Goal: Task Accomplishment & Management: Complete application form

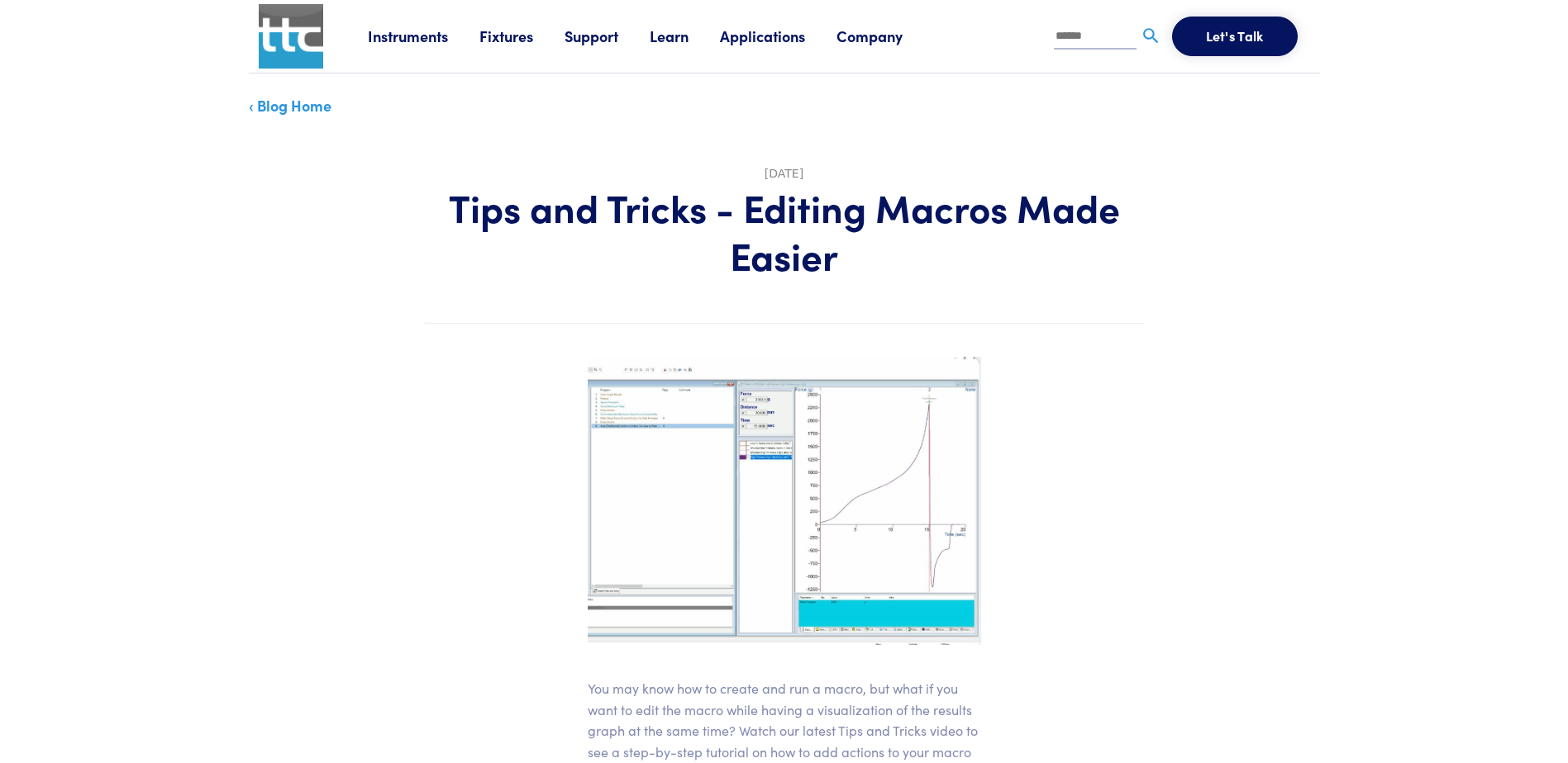
click at [1075, 30] on input "text" at bounding box center [1095, 37] width 82 height 25
type input "******"
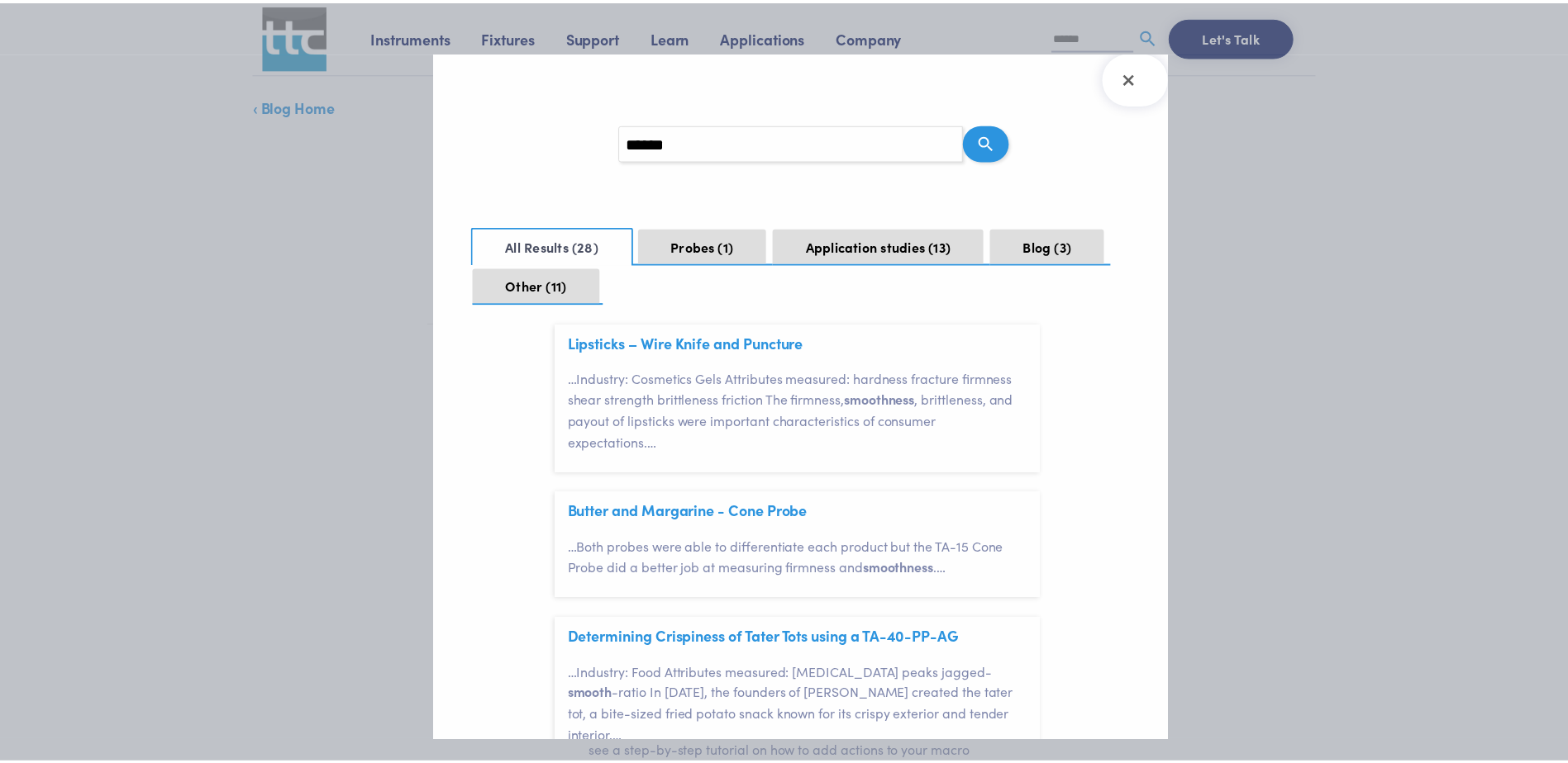
scroll to position [331, 0]
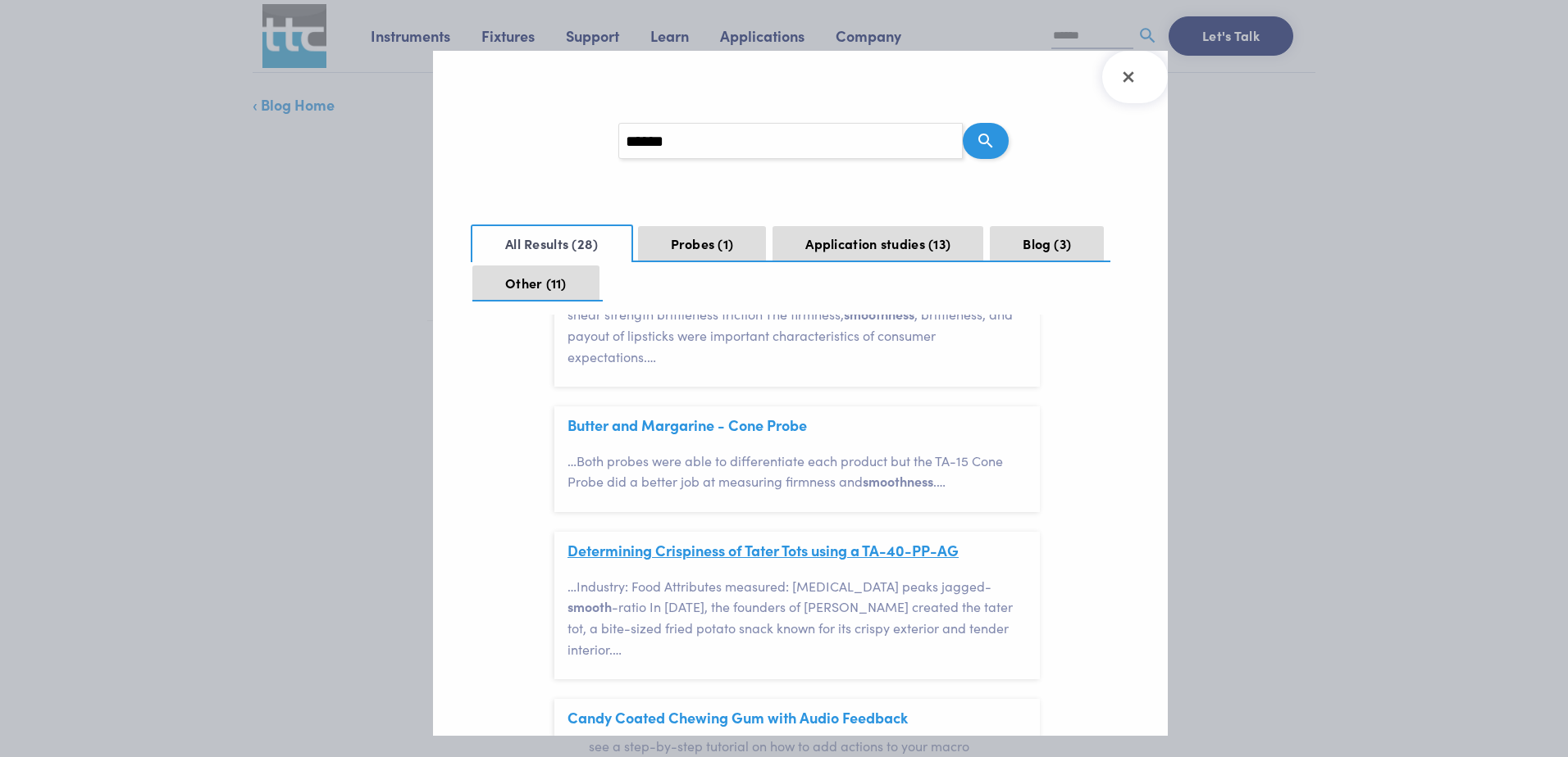
click at [784, 551] on link "Determining Crispiness of Tater Tots using a TA-40-PP-AG" at bounding box center [762, 550] width 391 height 20
click at [1129, 77] on icon "Close Search Results" at bounding box center [1127, 77] width 11 height 11
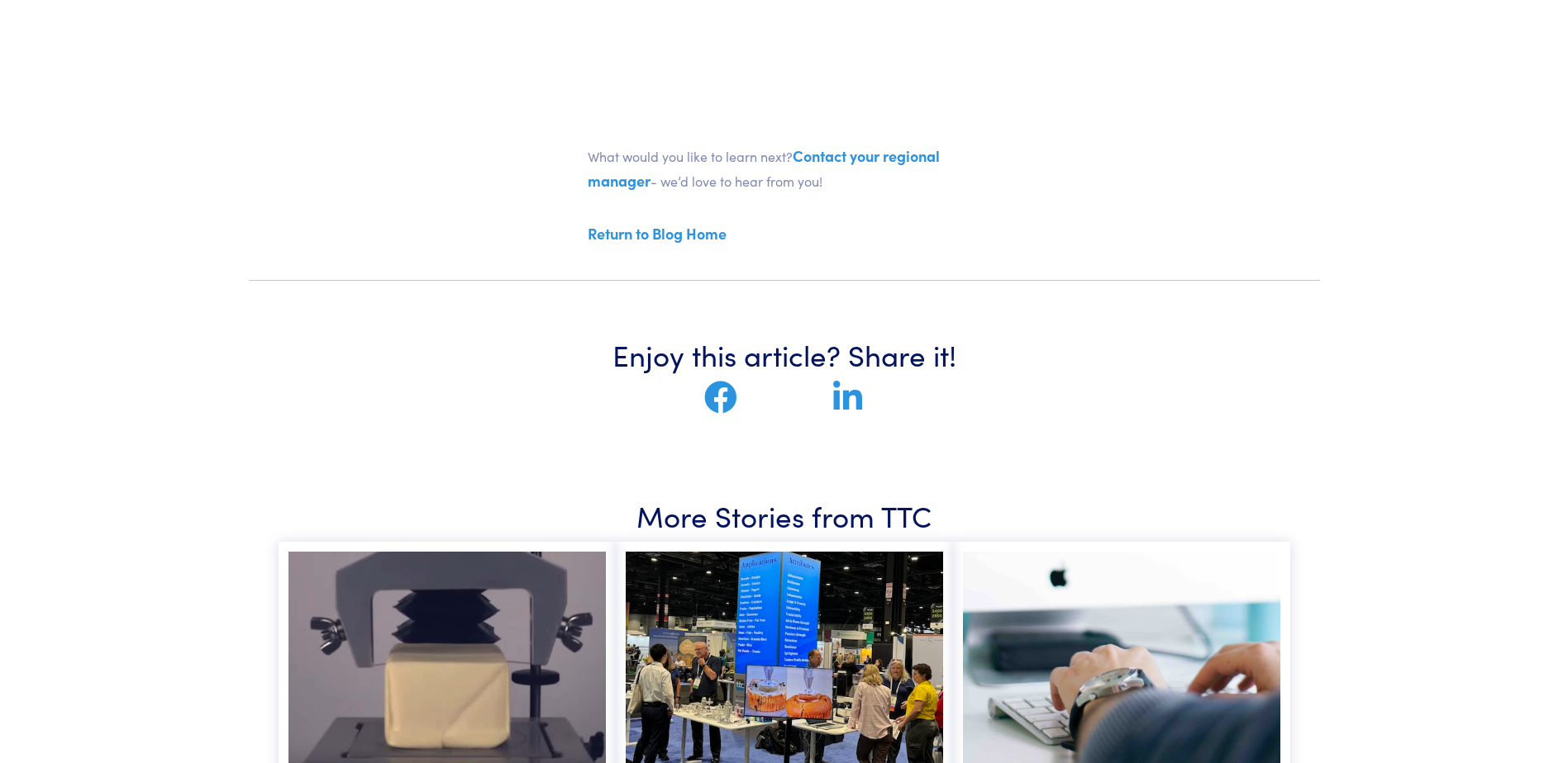
scroll to position [1156, 0]
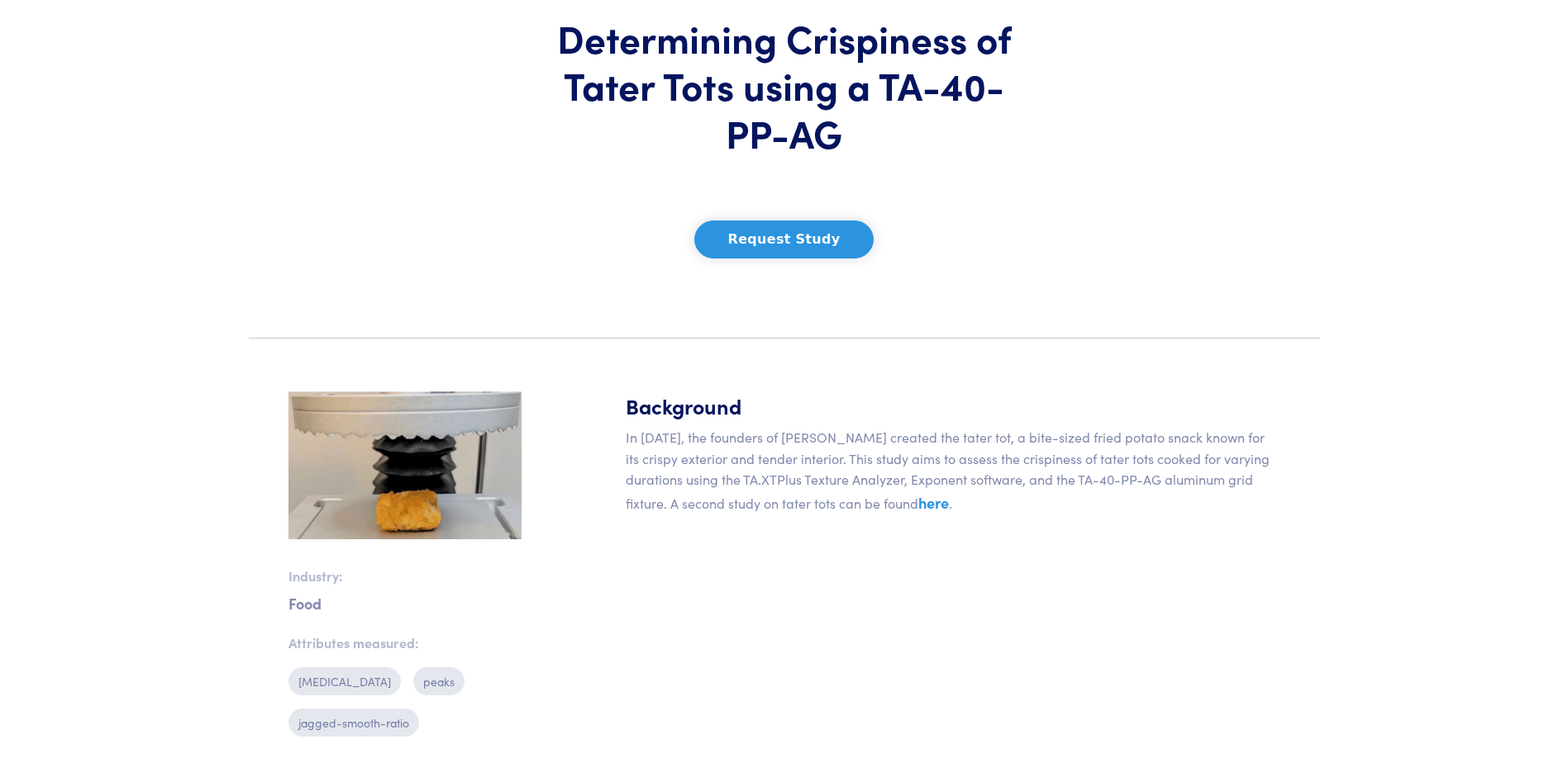
scroll to position [152, 0]
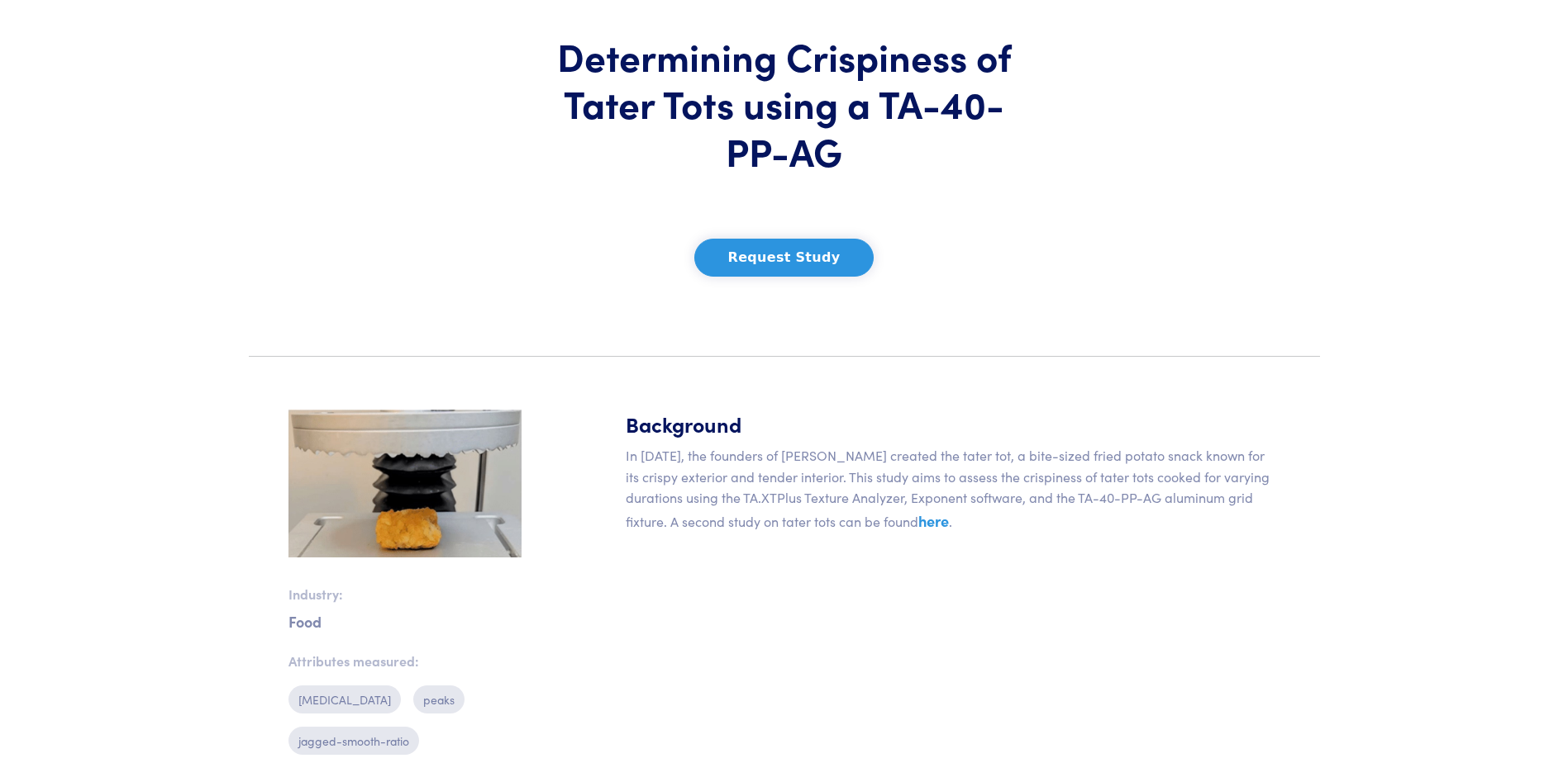
click at [787, 259] on button "Request Study" at bounding box center [784, 257] width 180 height 38
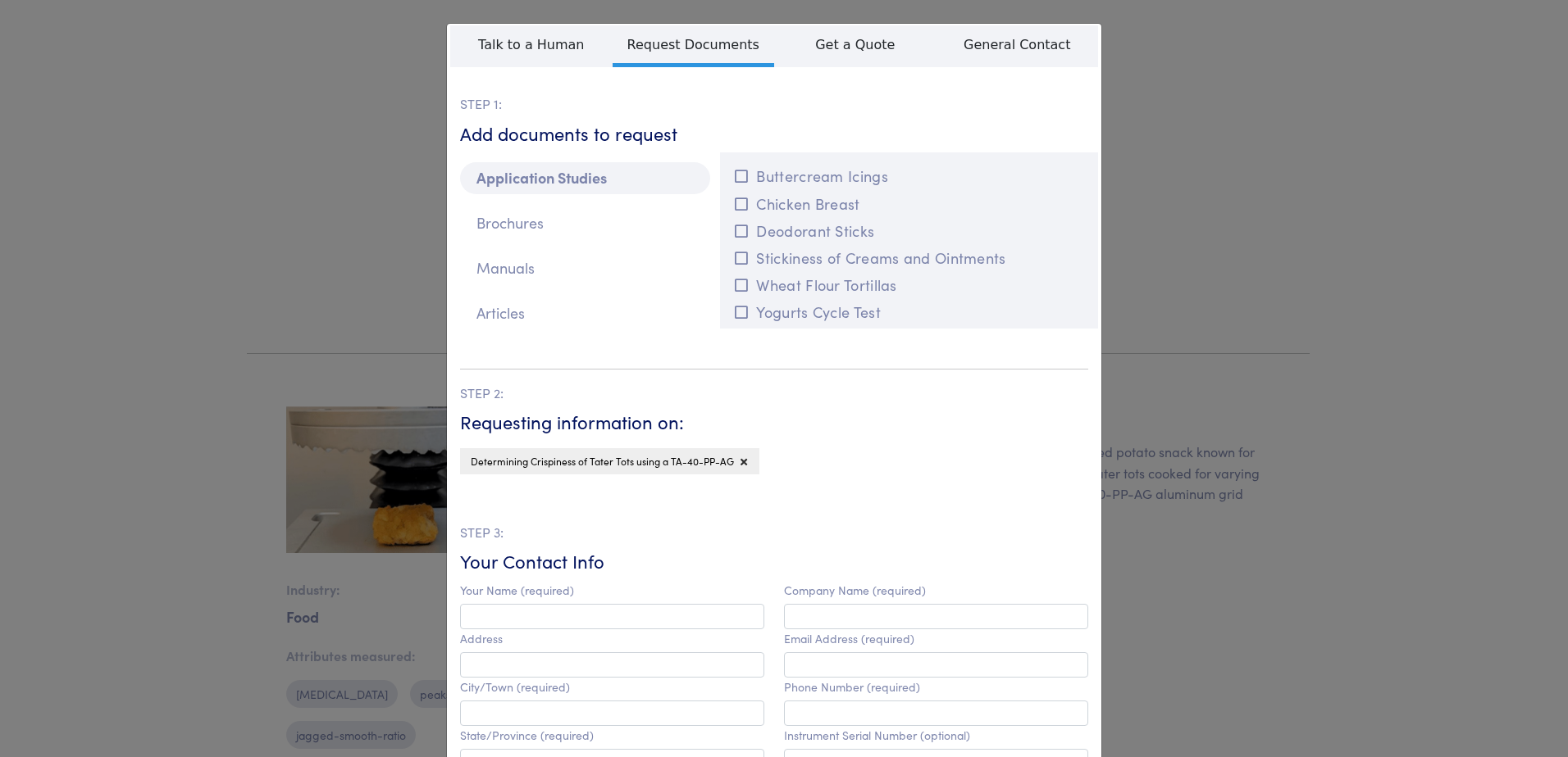
click at [1178, 237] on div "**********" at bounding box center [784, 378] width 1568 height 757
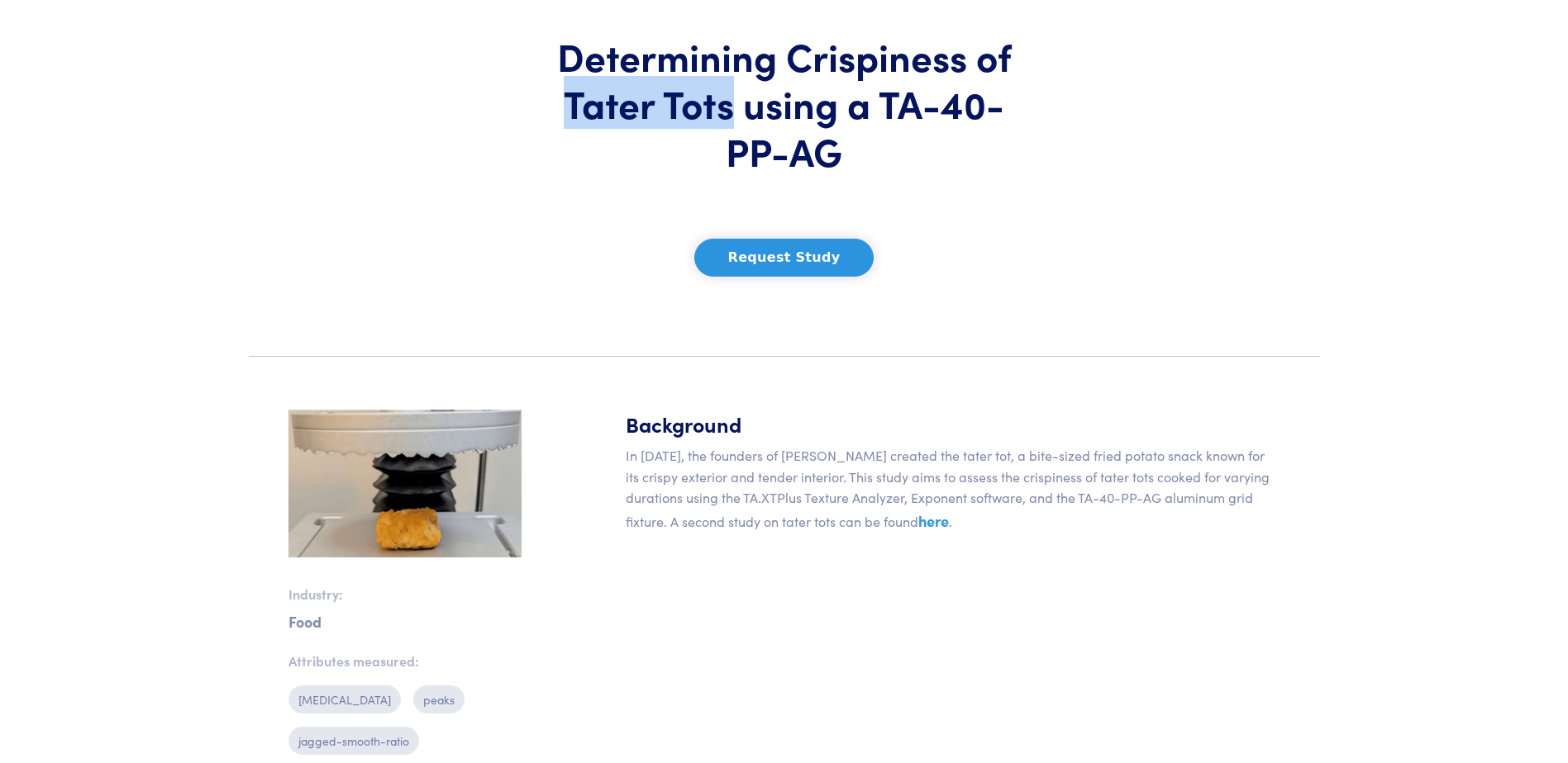
drag, startPoint x: 566, startPoint y: 104, endPoint x: 728, endPoint y: 116, distance: 162.4
click at [728, 116] on h1 "Determining Crispiness of Tater Tots using a TA-40-PP-AG" at bounding box center [784, 103] width 486 height 143
copy h1 "Tater Tots"
click at [918, 522] on link "here" at bounding box center [933, 520] width 30 height 20
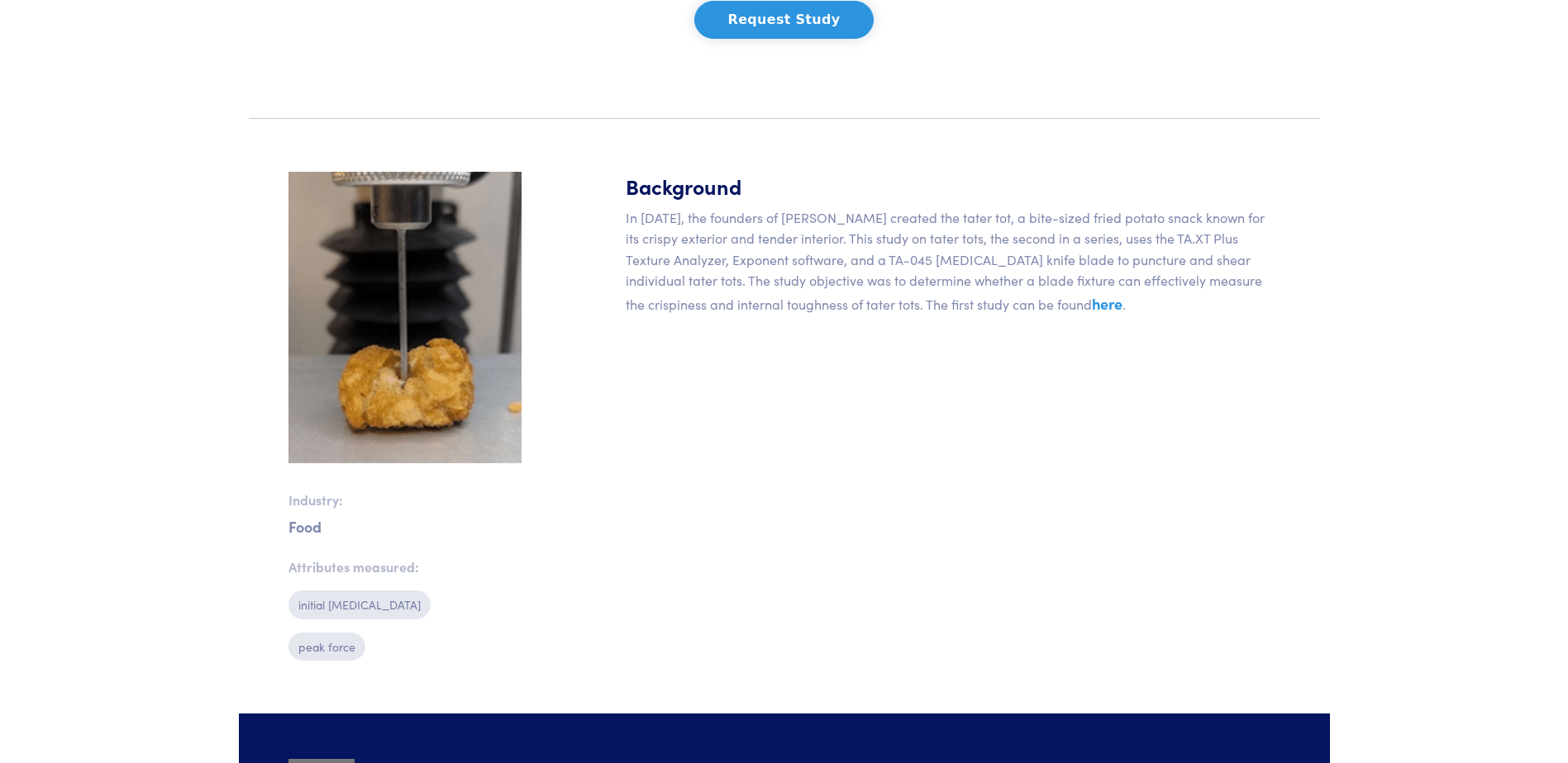
scroll to position [579, 0]
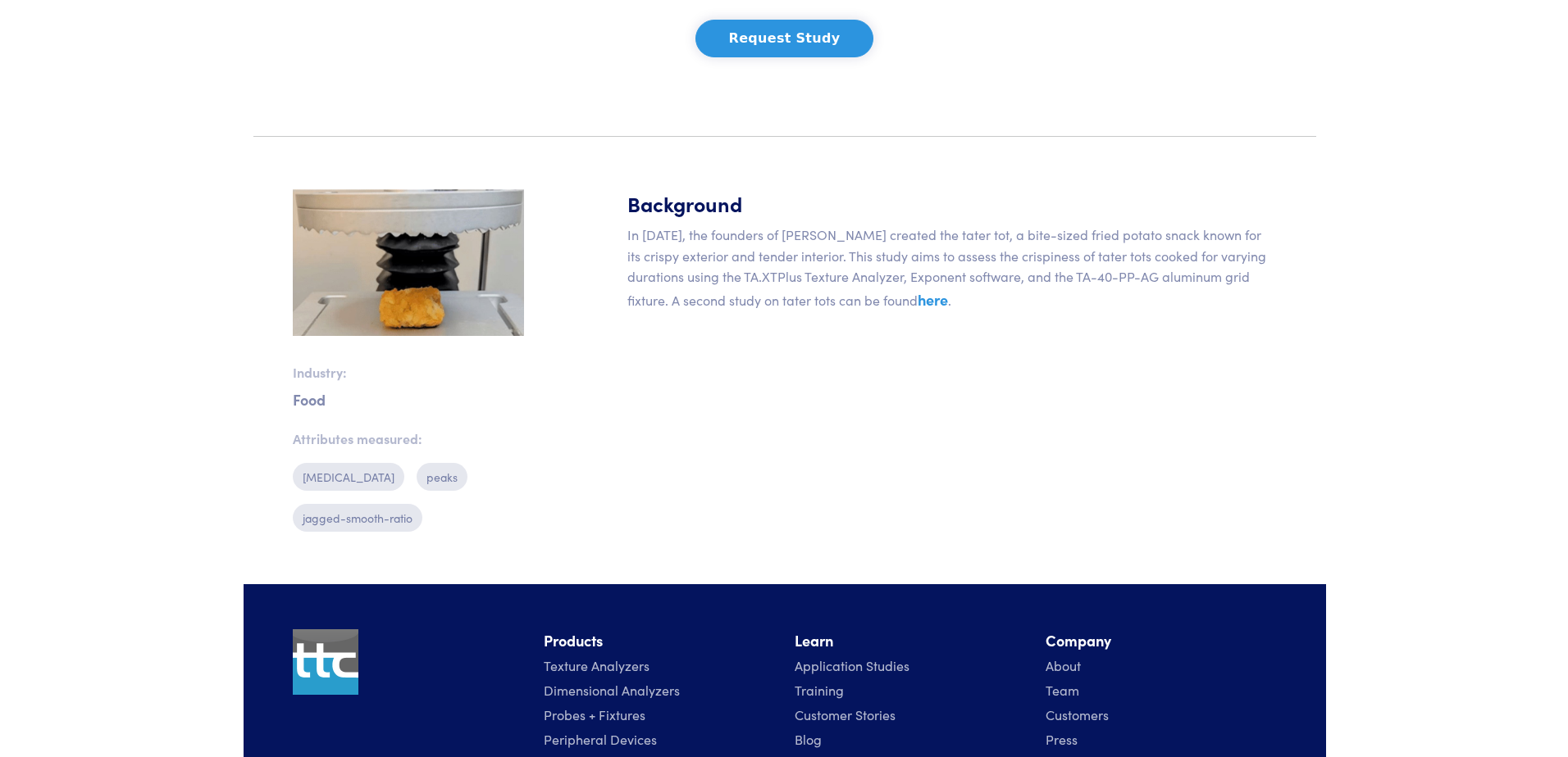
scroll to position [397, 0]
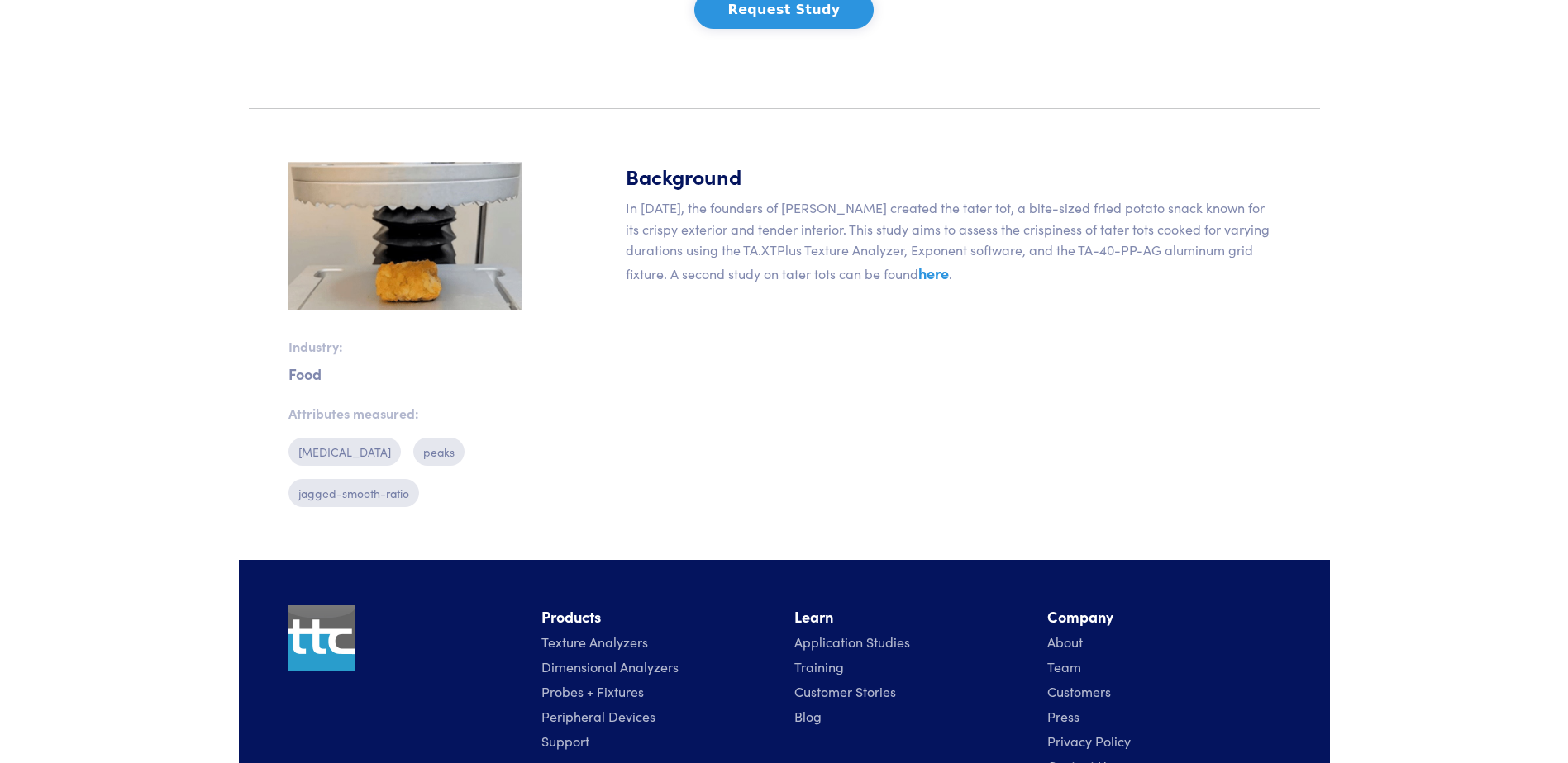
click at [358, 495] on p "jagged-smooth-ratio" at bounding box center [353, 494] width 130 height 28
click at [795, 19] on button "Request Study" at bounding box center [784, 10] width 180 height 38
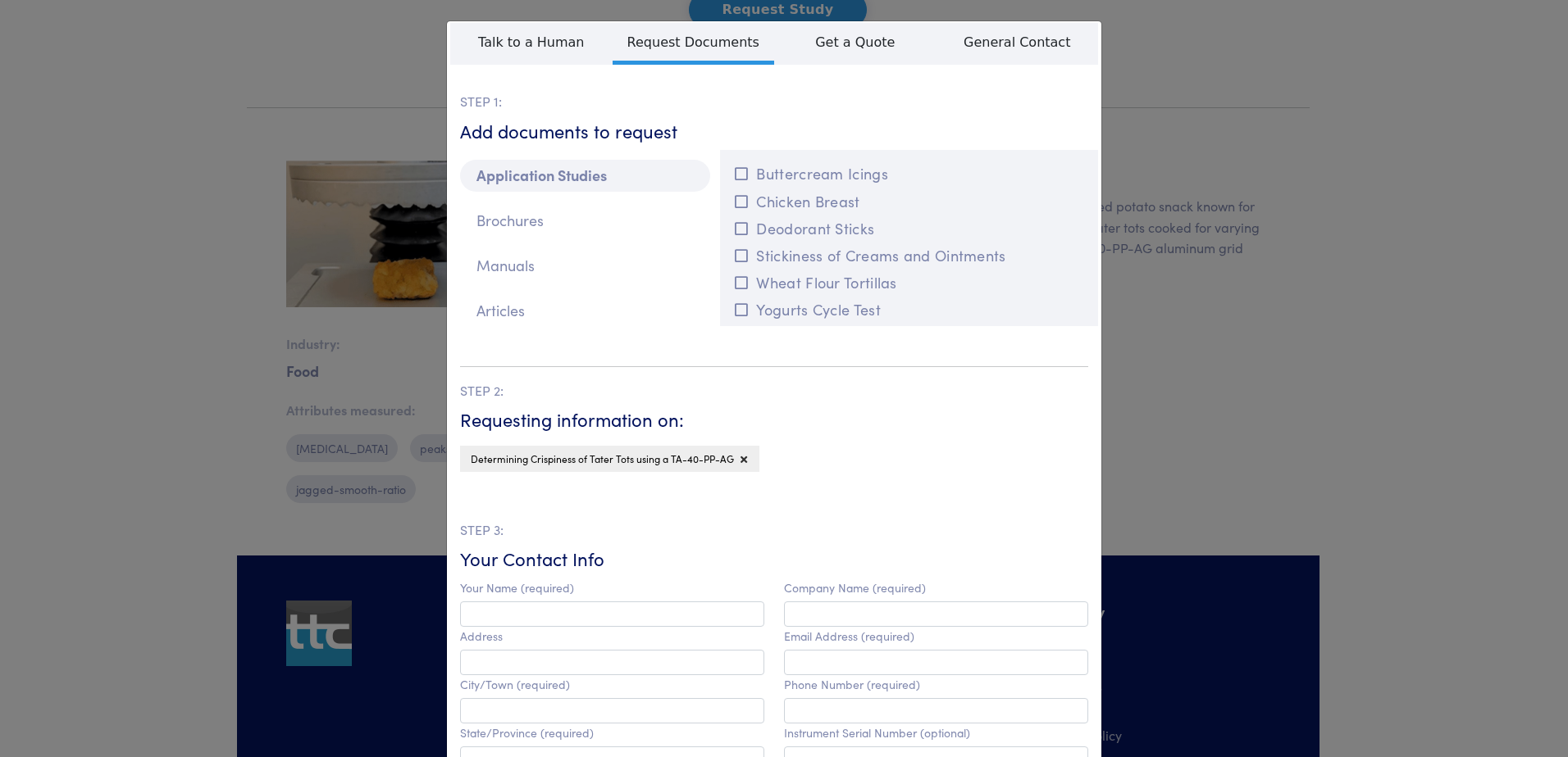
scroll to position [0, 0]
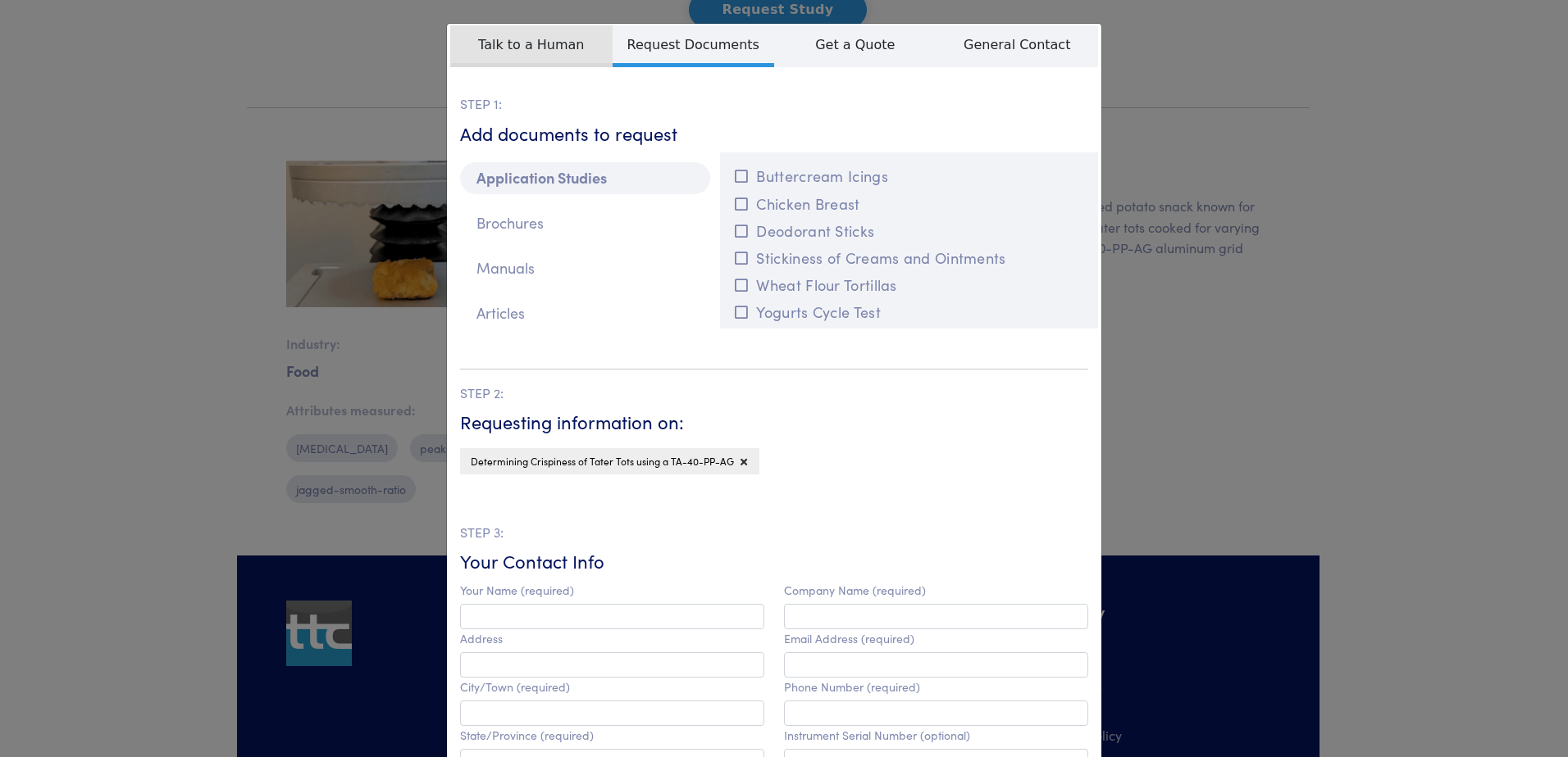
click at [500, 40] on span "Talk to a Human" at bounding box center [531, 47] width 163 height 42
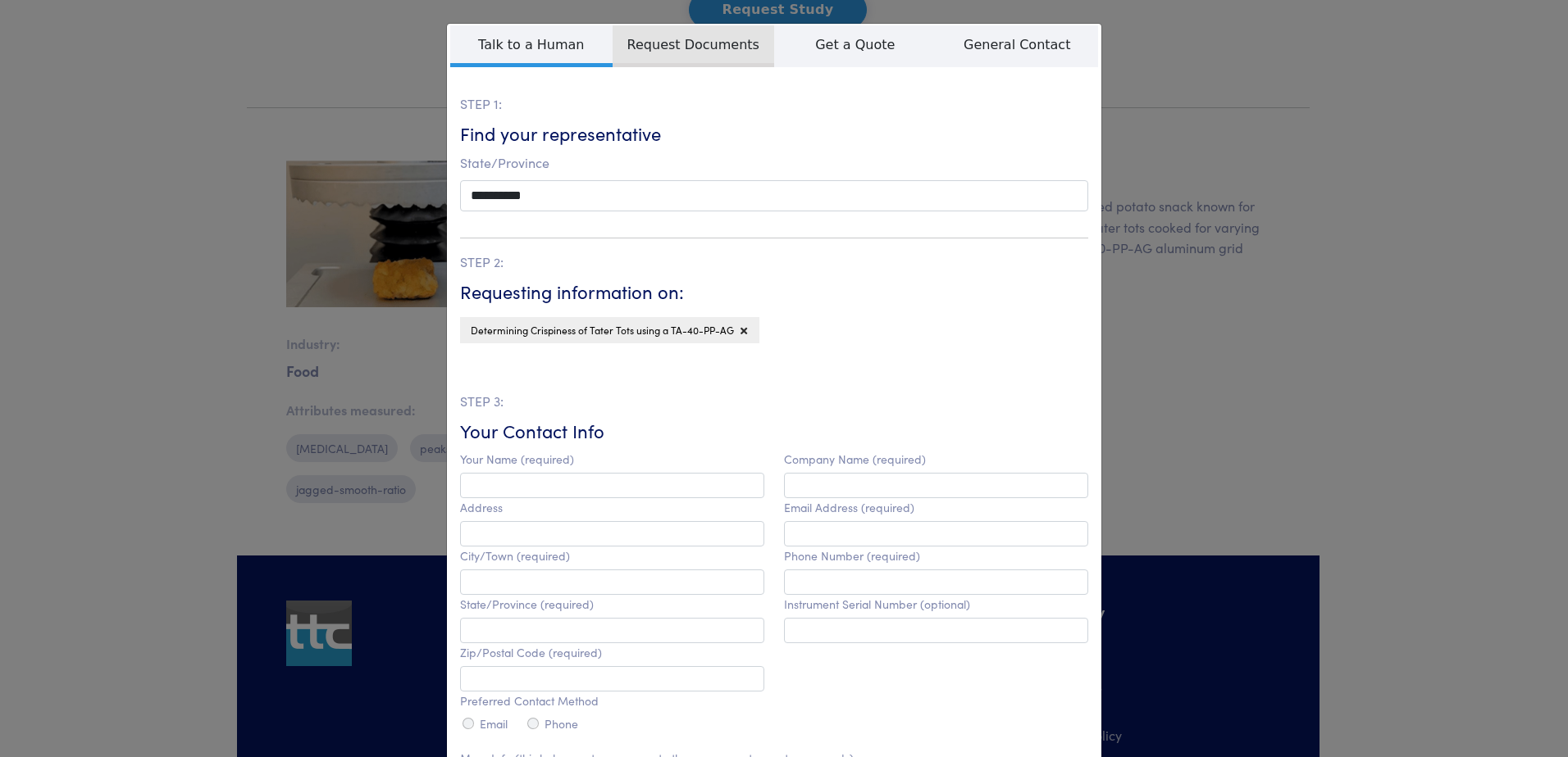
click at [682, 40] on span "Request Documents" at bounding box center [693, 47] width 163 height 42
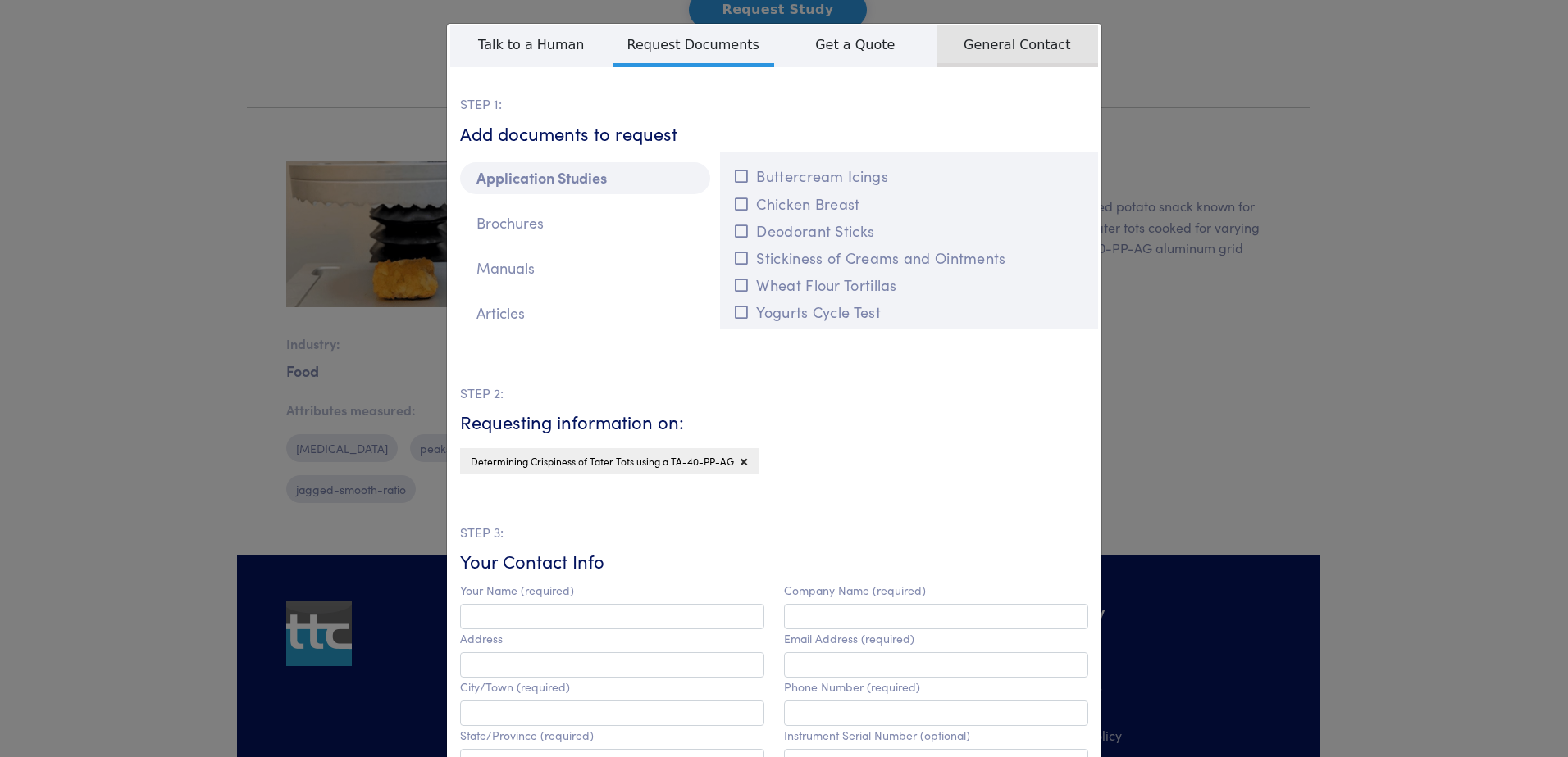
click at [982, 55] on span "General Contact" at bounding box center [1017, 47] width 163 height 42
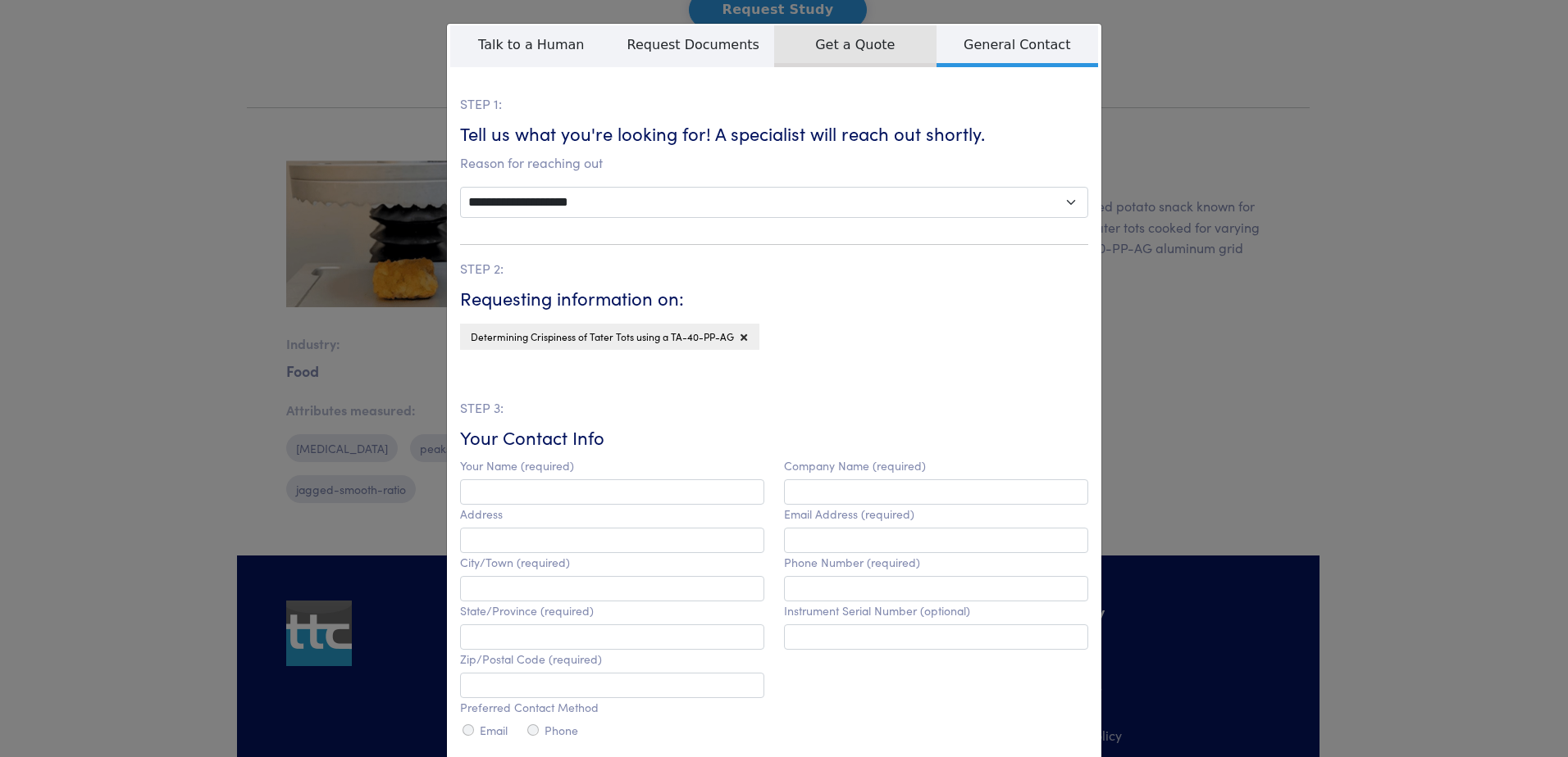
click at [820, 40] on span "Get a Quote" at bounding box center [855, 47] width 163 height 42
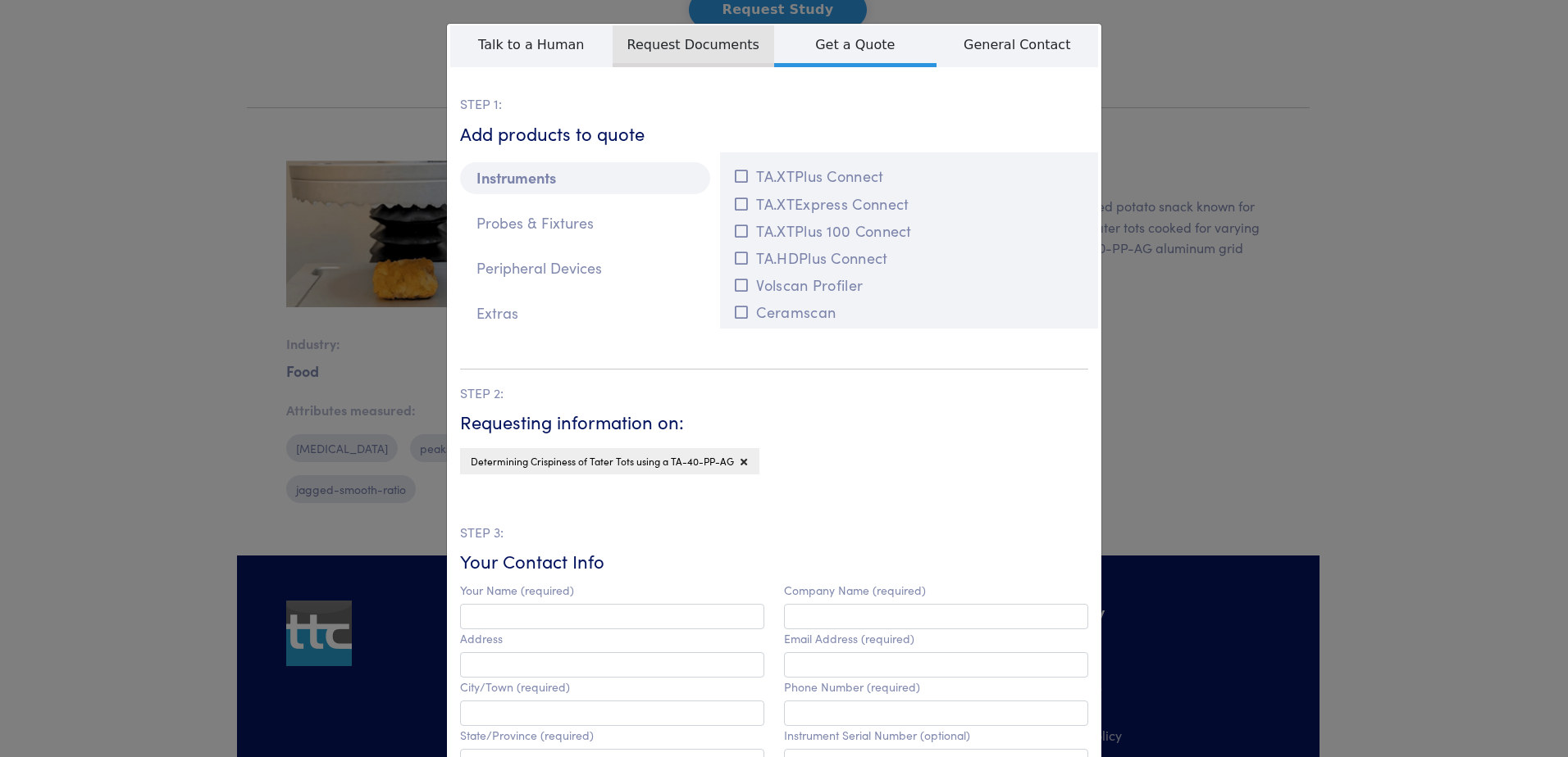
click at [710, 45] on span "Request Documents" at bounding box center [693, 47] width 163 height 42
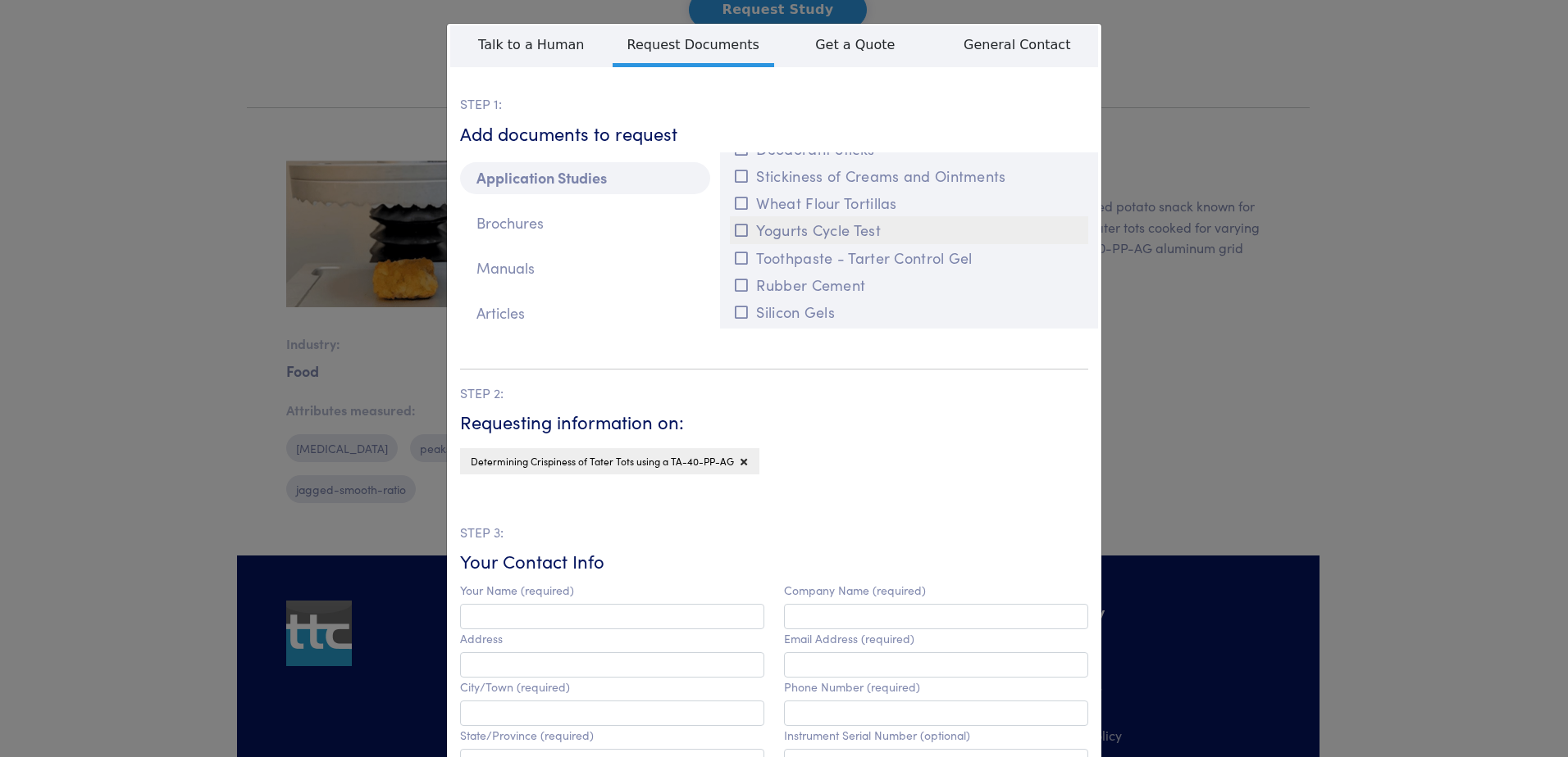
scroll to position [164, 0]
click at [549, 225] on p "Brochures" at bounding box center [585, 223] width 250 height 32
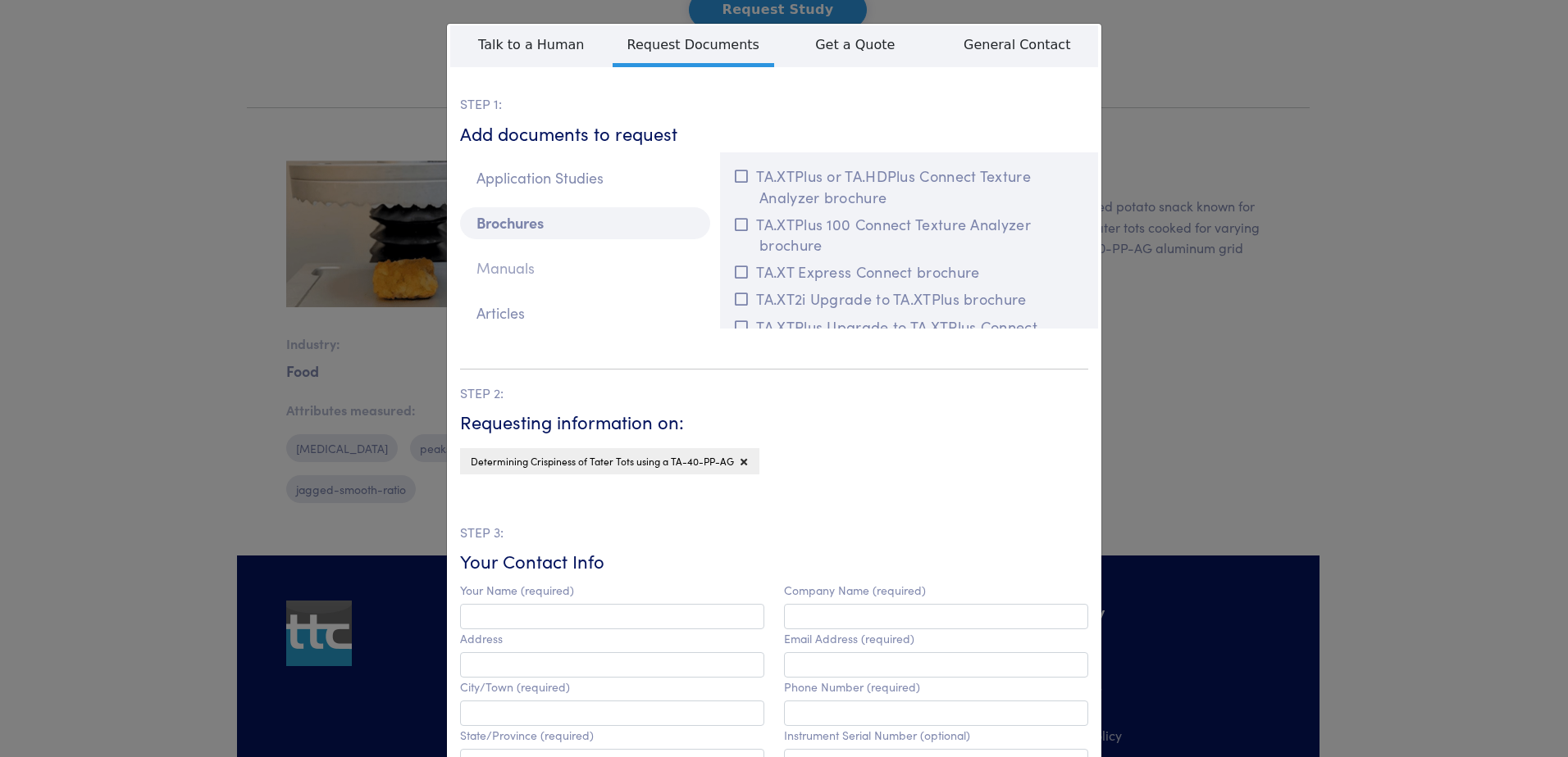
click at [594, 265] on p "Manuals" at bounding box center [585, 268] width 250 height 32
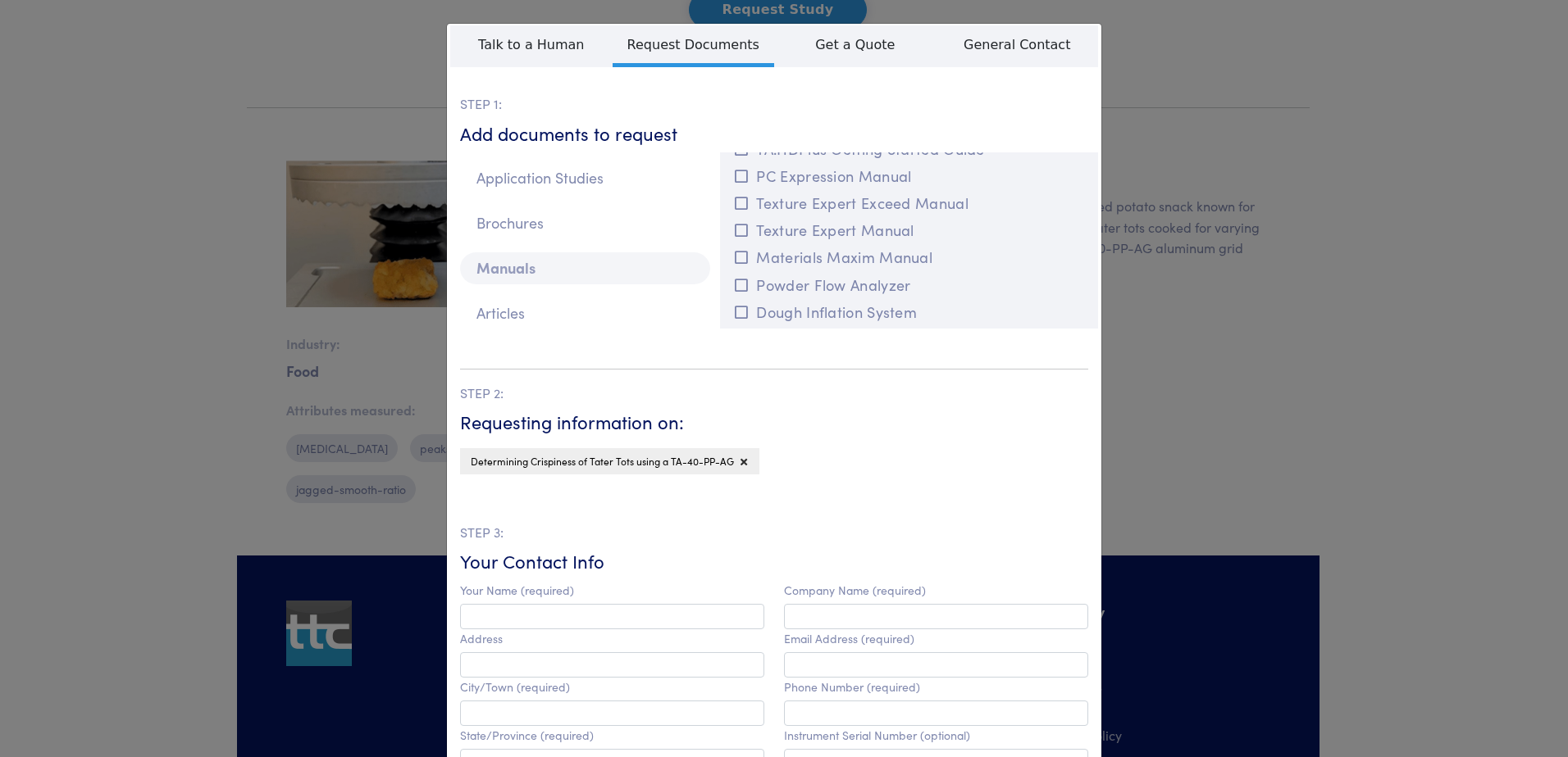
scroll to position [328, 0]
click at [571, 309] on p "Articles" at bounding box center [585, 313] width 250 height 32
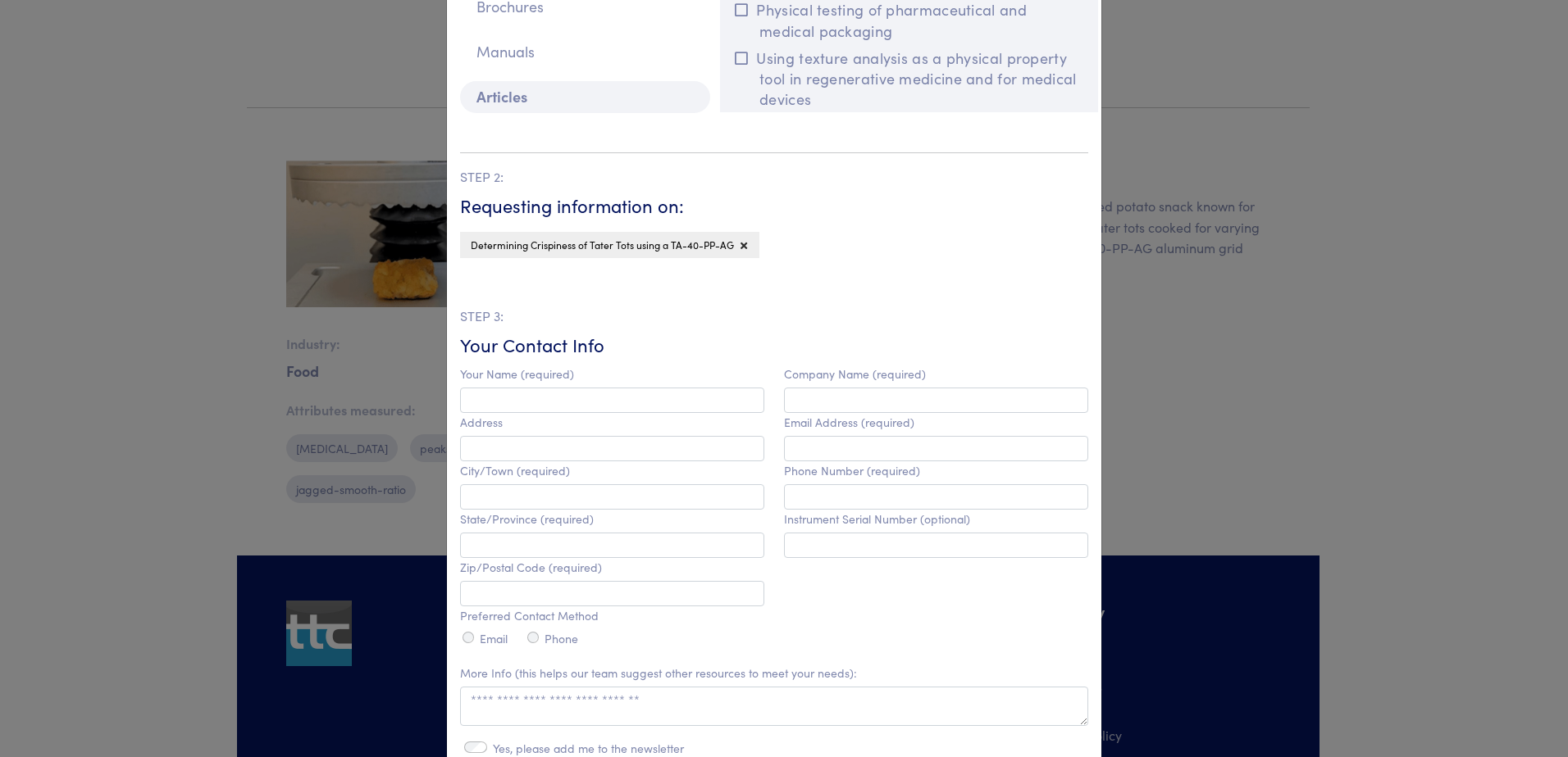
scroll to position [246, 0]
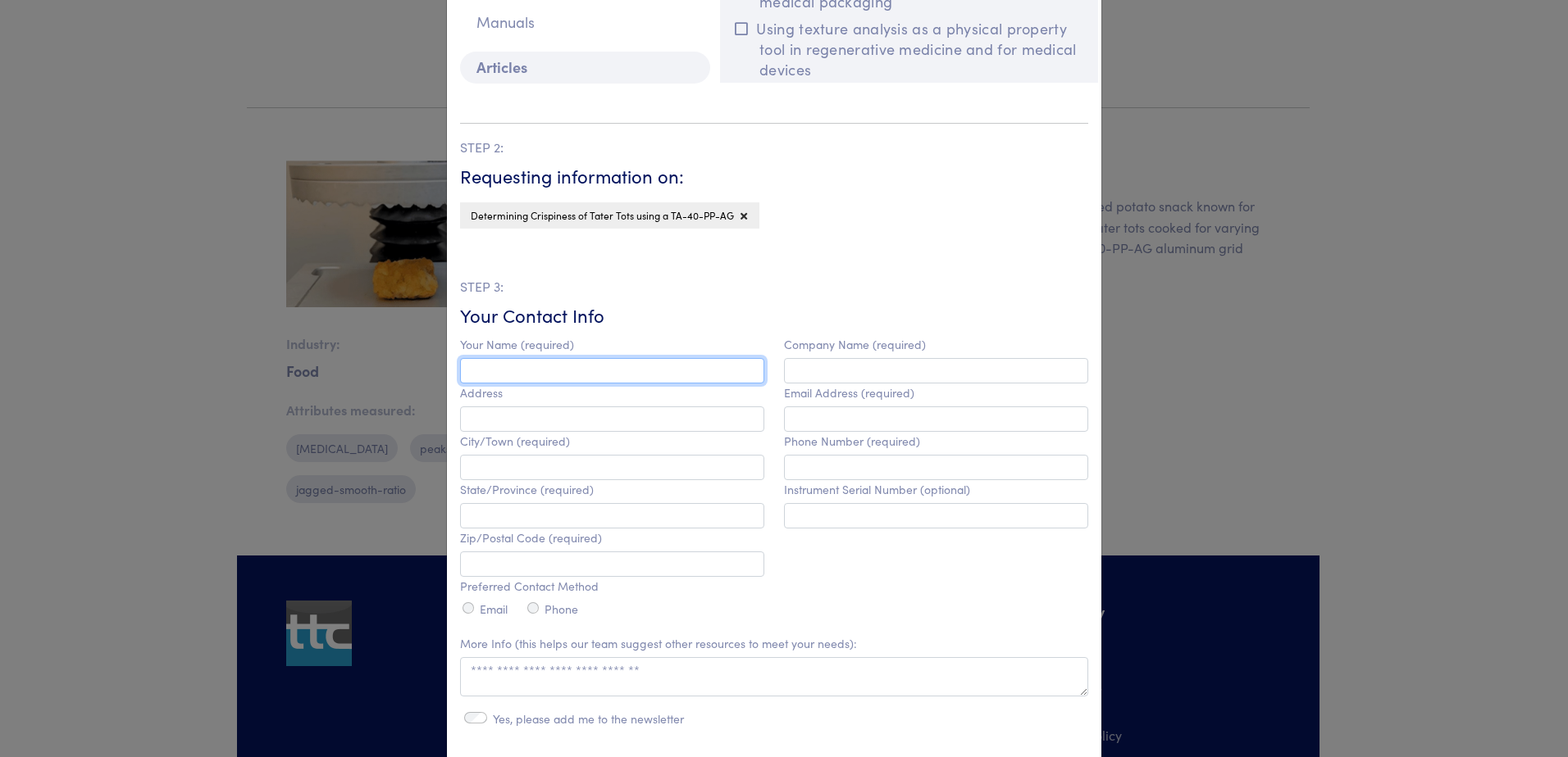
click at [587, 371] on input "text" at bounding box center [612, 370] width 304 height 25
type input "**********"
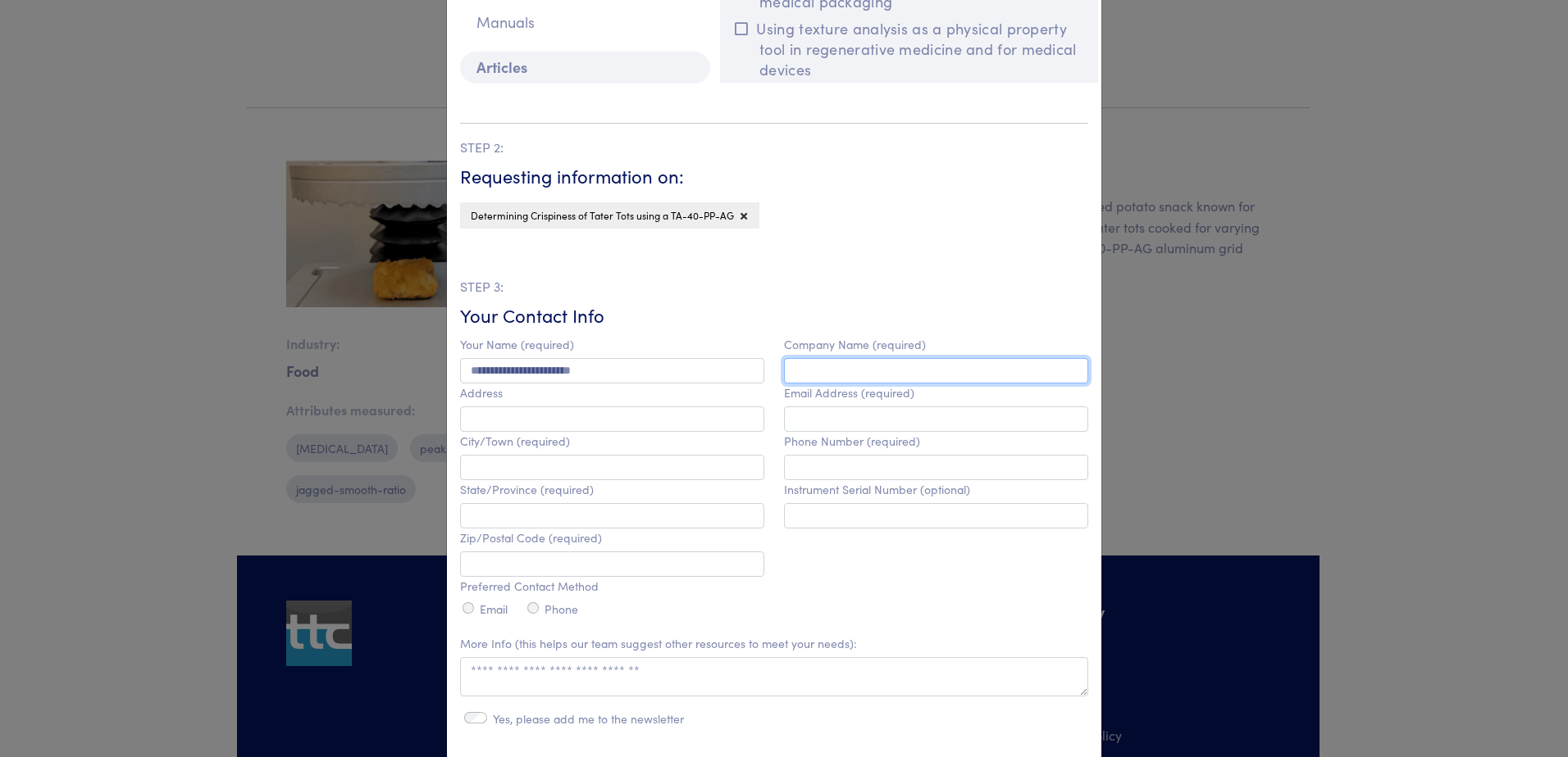
click at [806, 371] on input "text" at bounding box center [936, 370] width 304 height 25
type input "******"
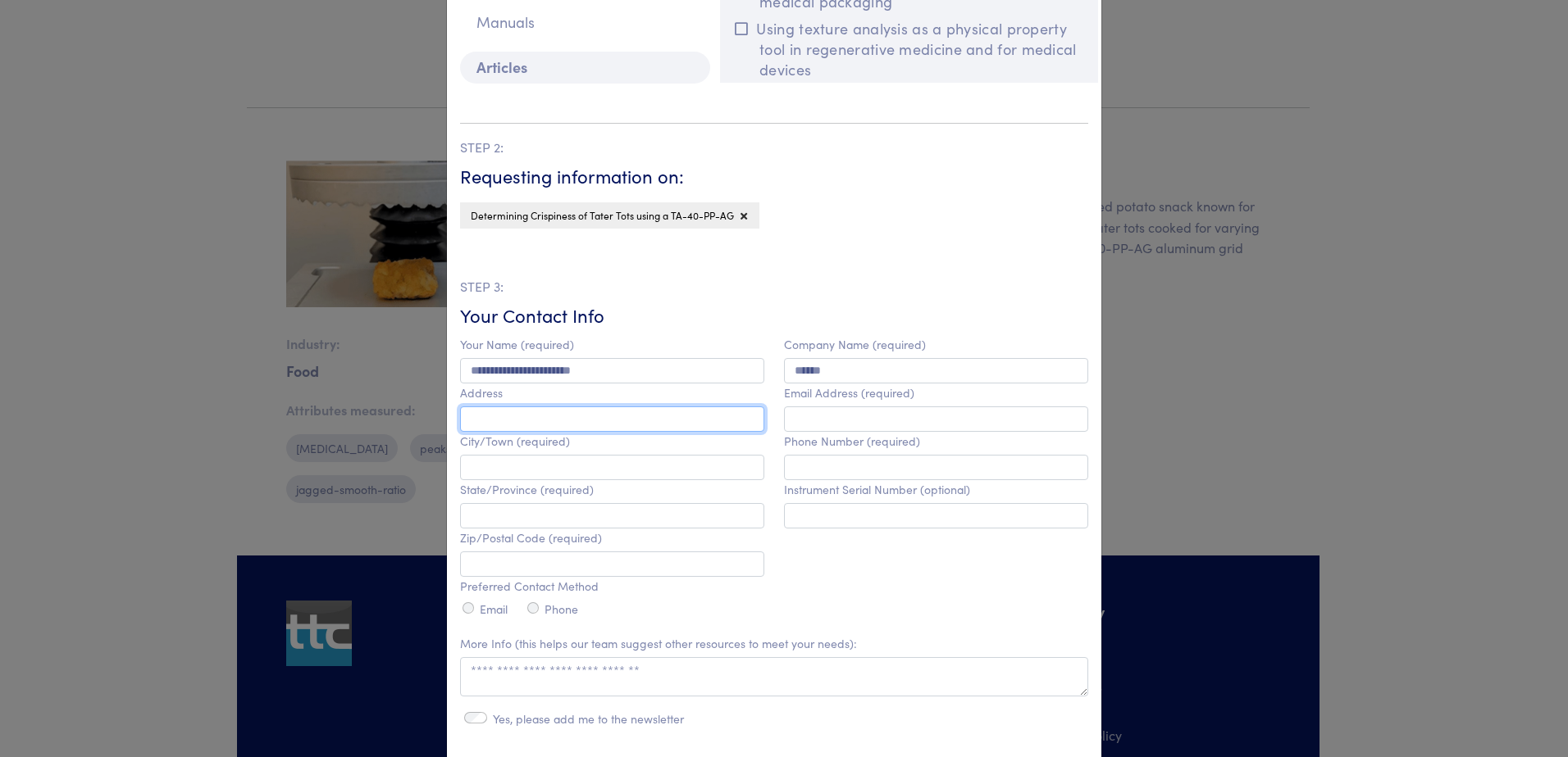
click at [627, 425] on input "text" at bounding box center [612, 419] width 304 height 25
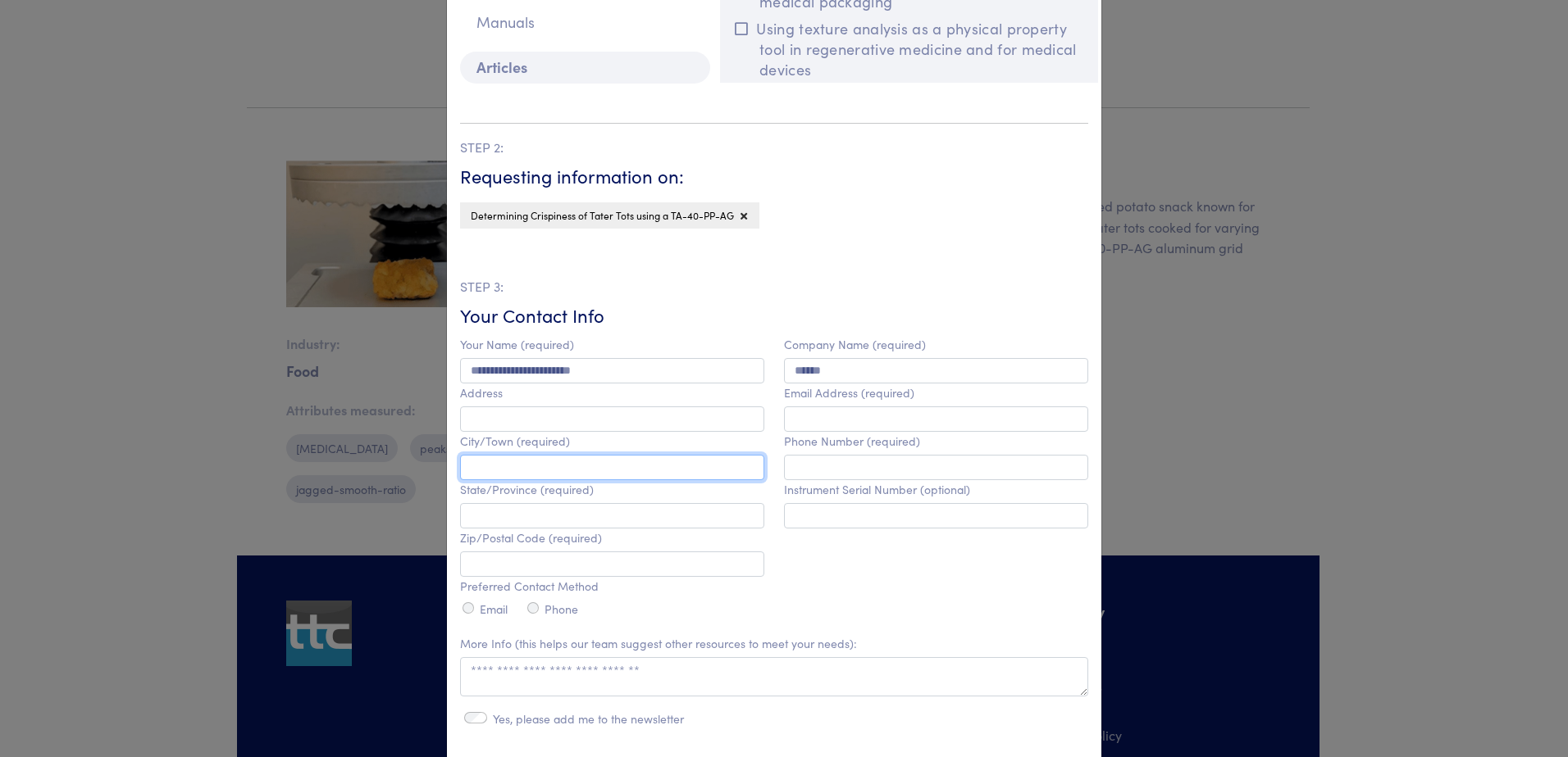
click at [602, 469] on input "text" at bounding box center [612, 467] width 304 height 25
type input "****"
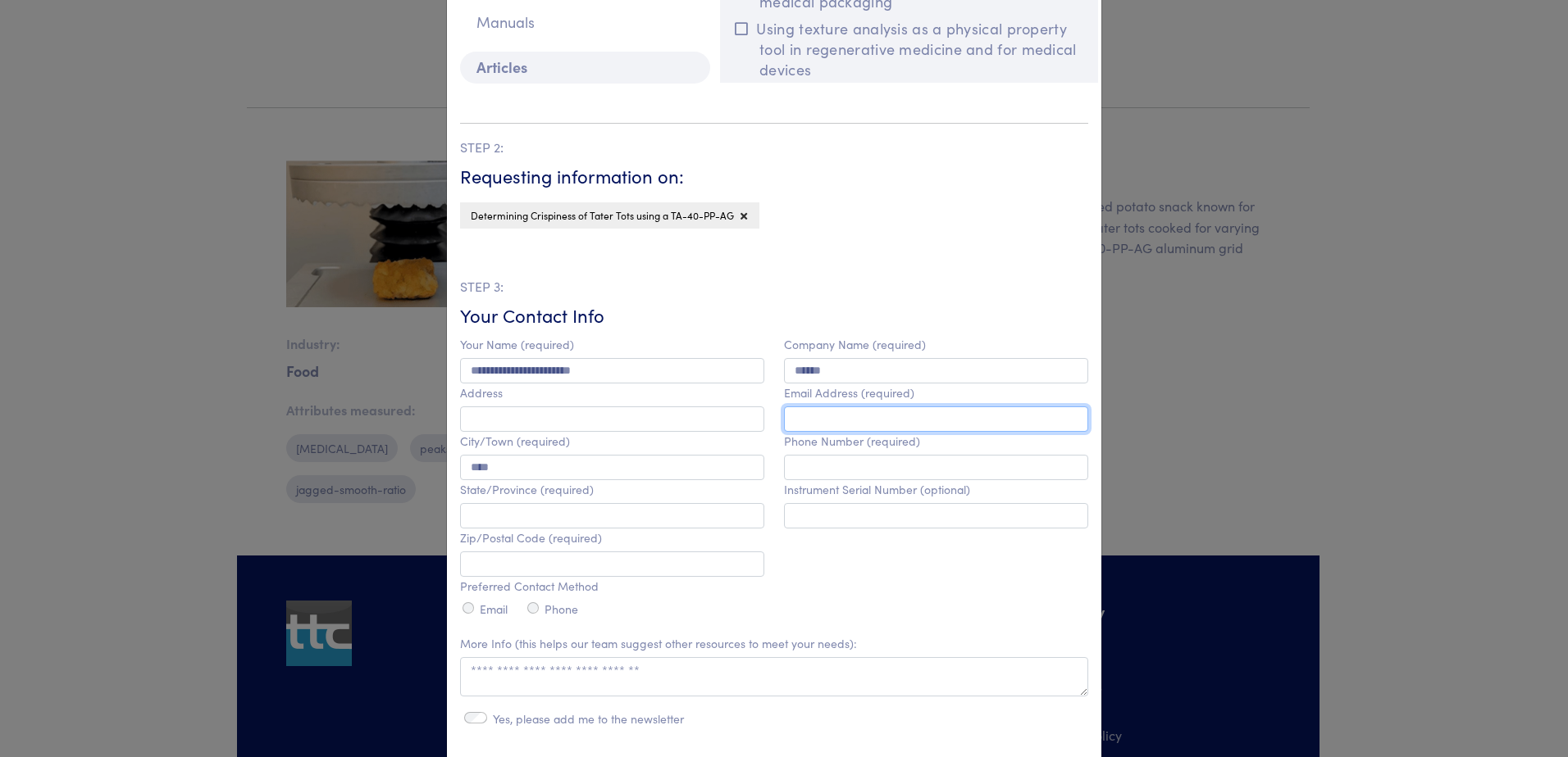
click at [850, 424] on input "email" at bounding box center [936, 419] width 304 height 25
type input "**********"
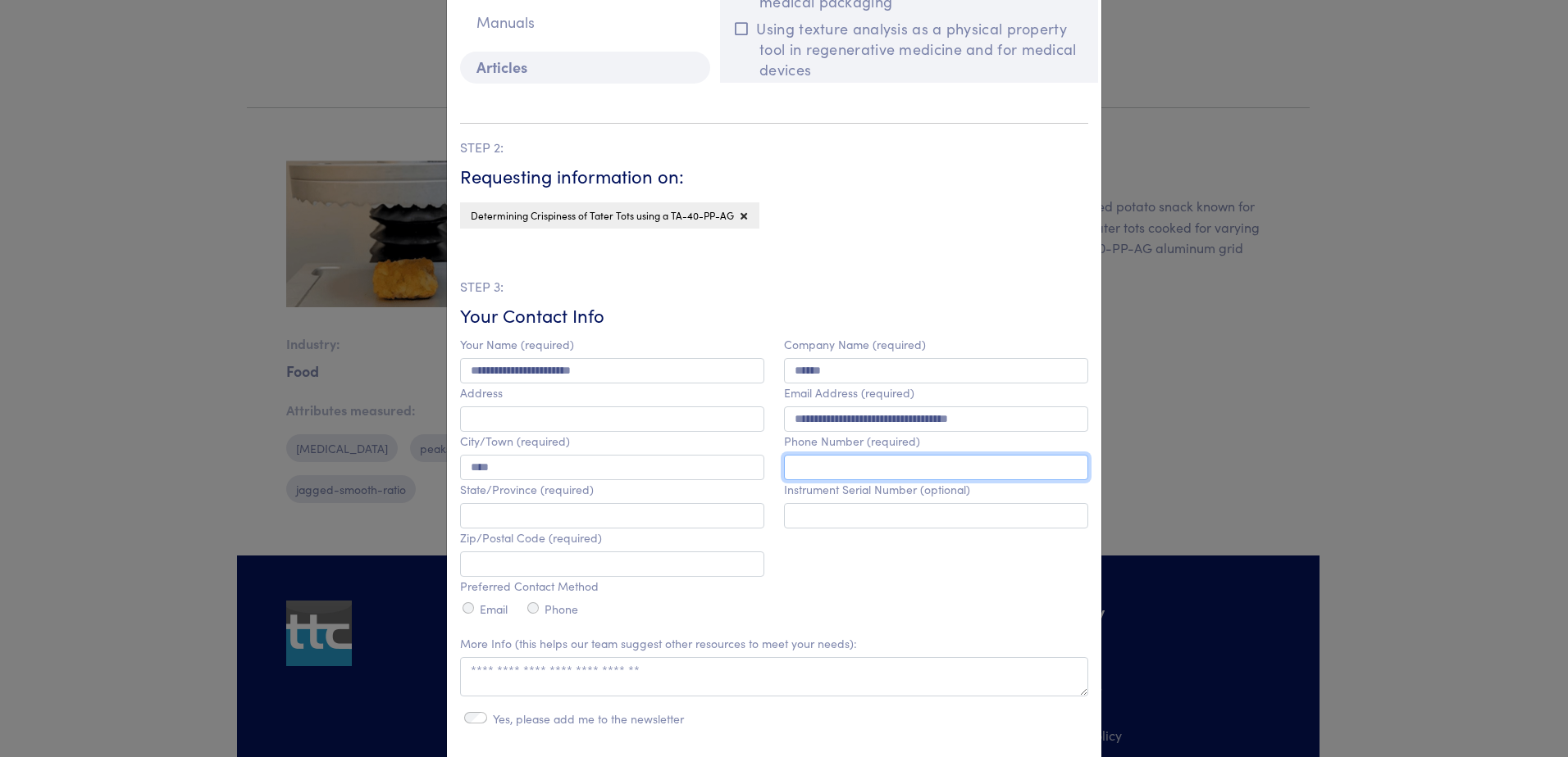
click at [839, 462] on input "text" at bounding box center [936, 467] width 304 height 25
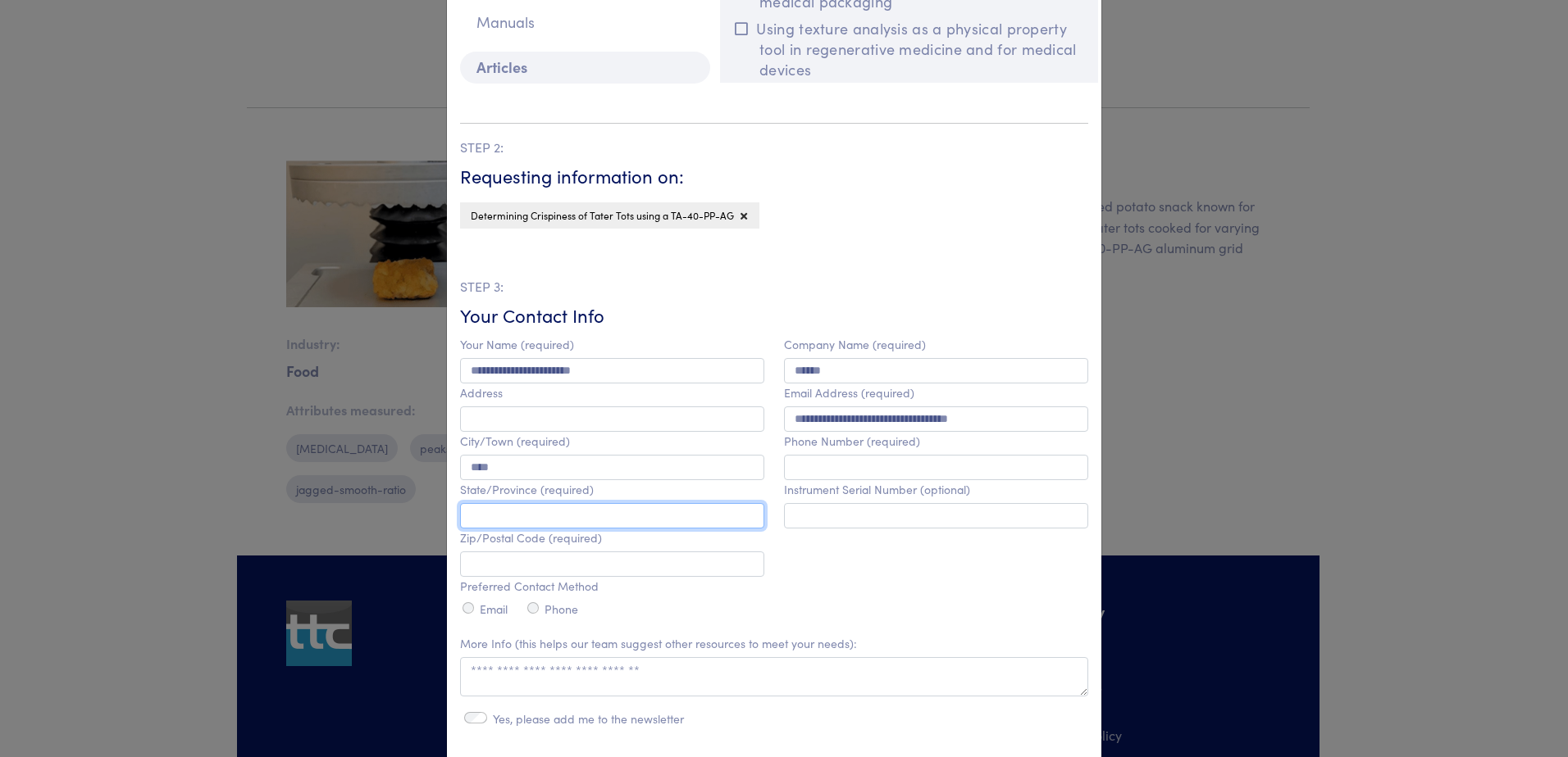
click at [576, 517] on input "text" at bounding box center [612, 515] width 304 height 25
type input "**********"
click at [600, 561] on input "text" at bounding box center [612, 564] width 304 height 25
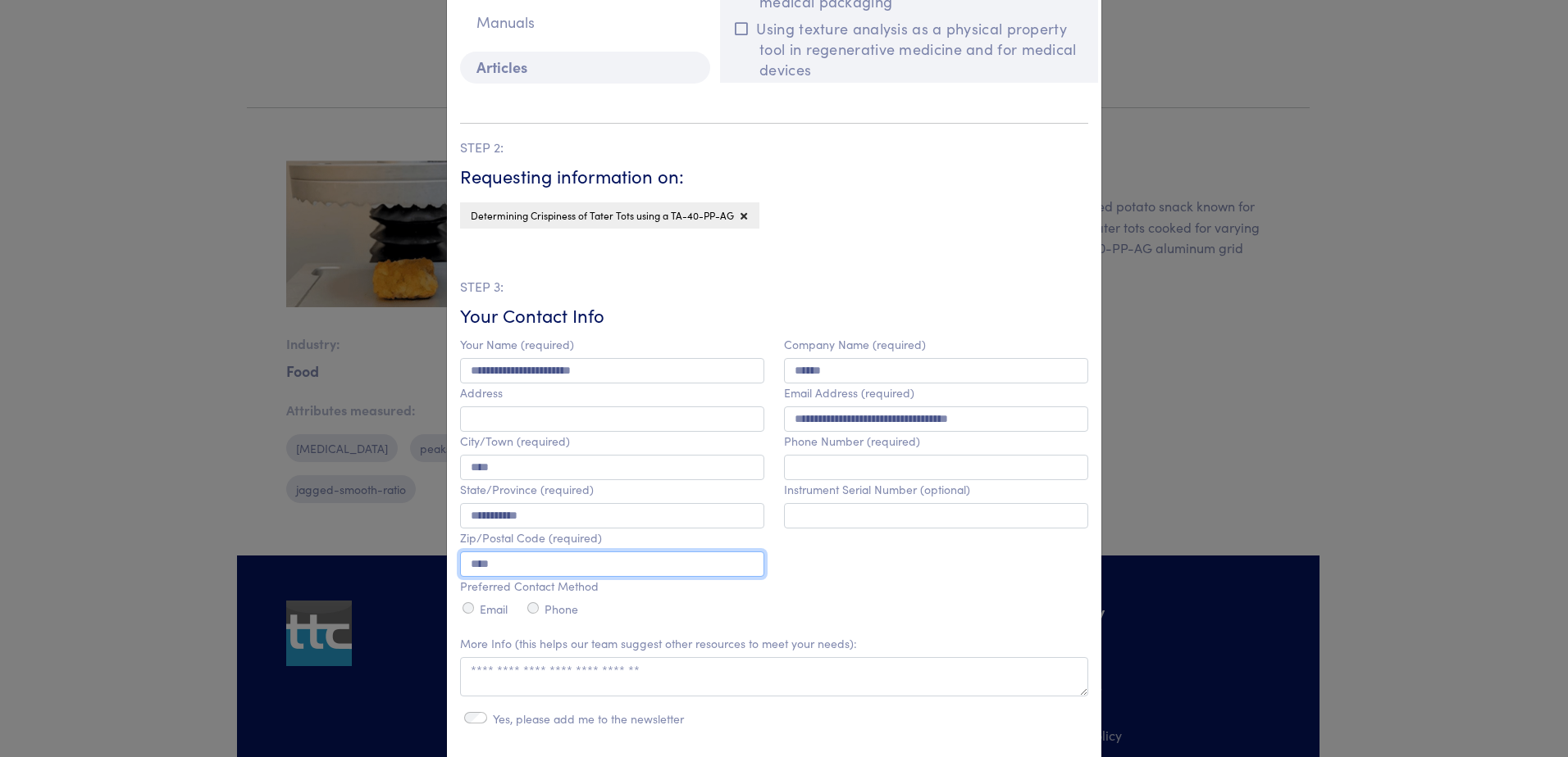
type input "****"
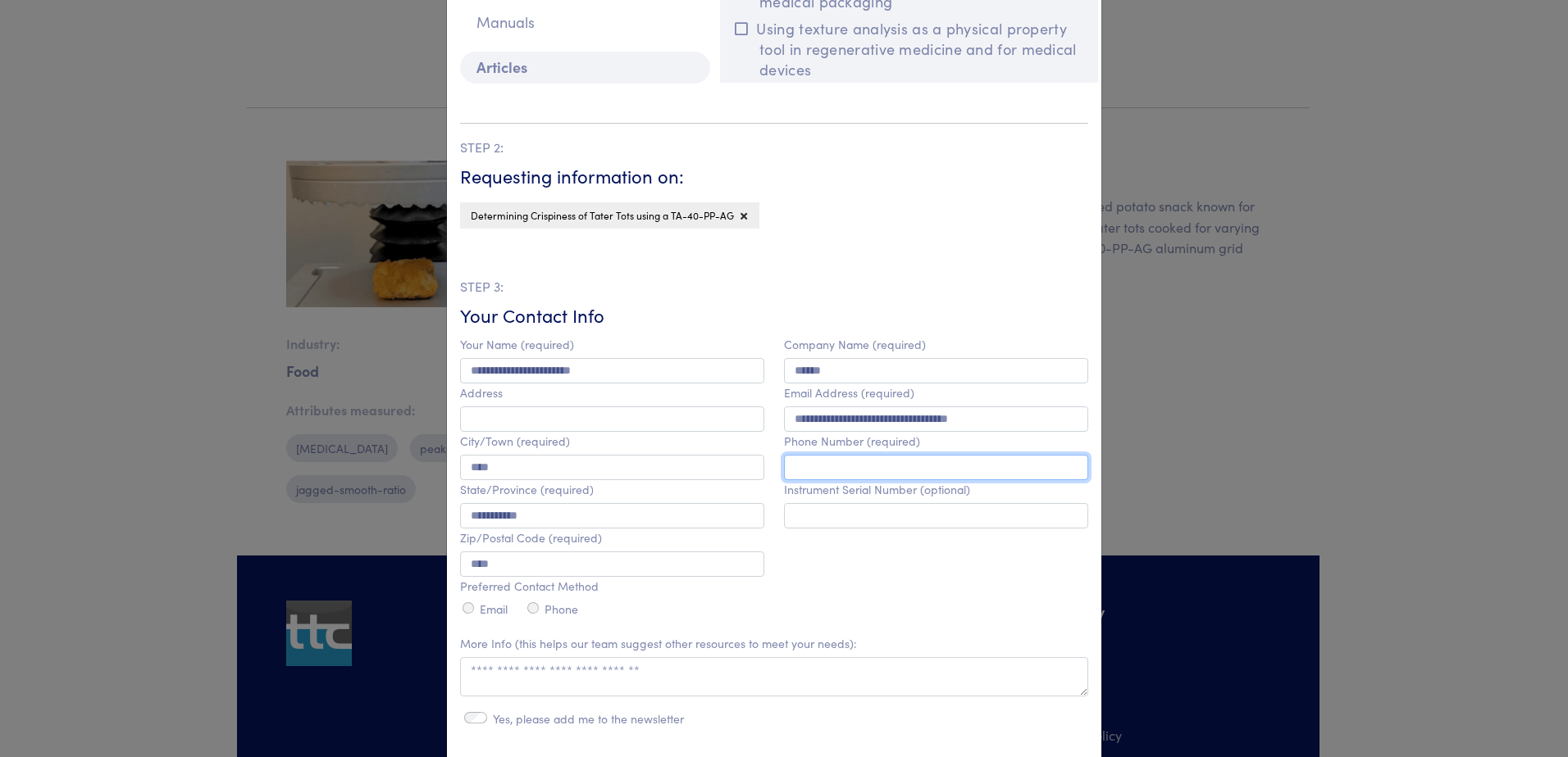
click at [834, 466] on input "text" at bounding box center [936, 467] width 304 height 25
type input "**********"
click at [839, 276] on p "STEP 3:" at bounding box center [774, 287] width 628 height 21
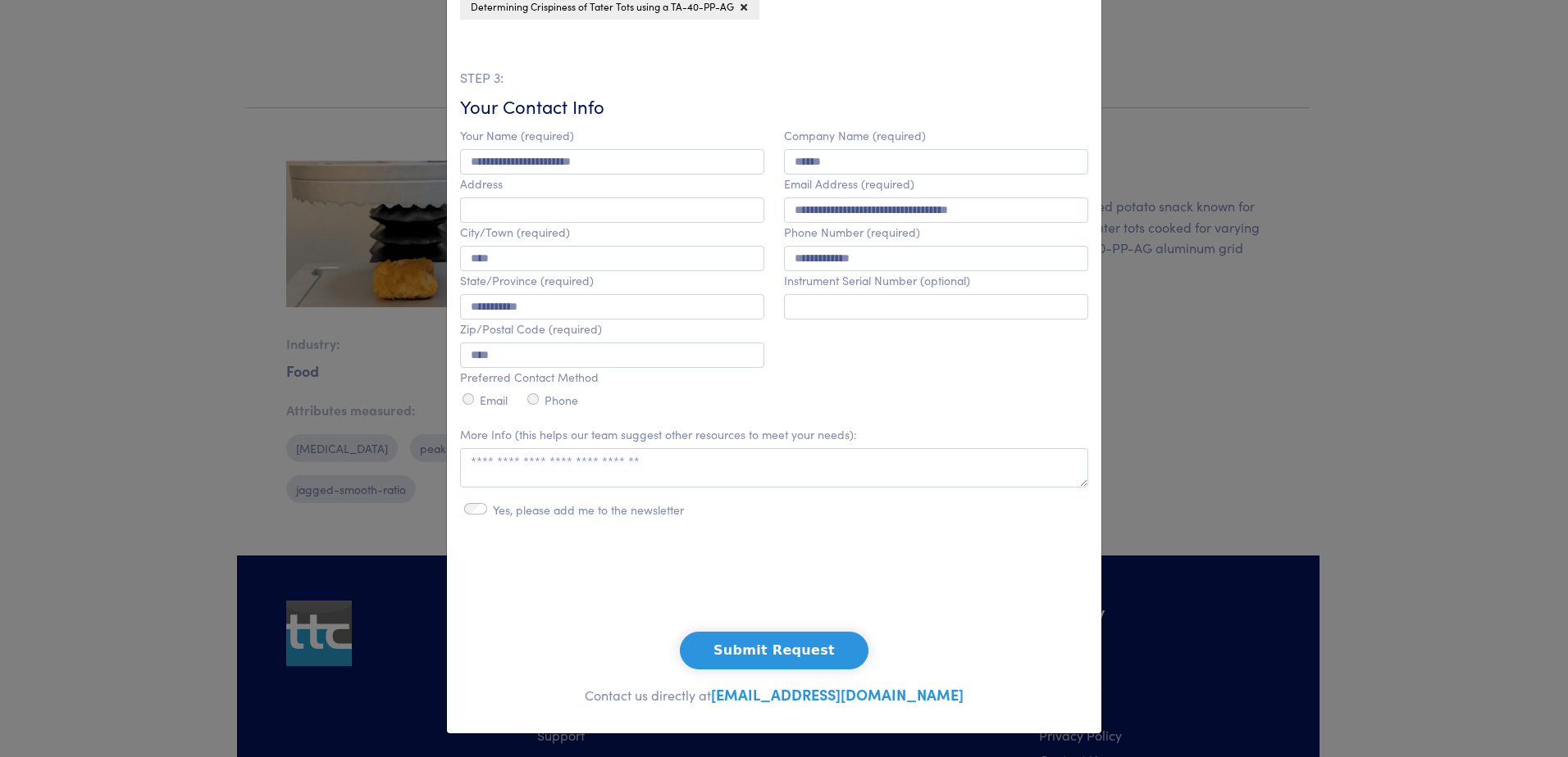
click at [773, 651] on button "Submit Request" at bounding box center [774, 651] width 188 height 38
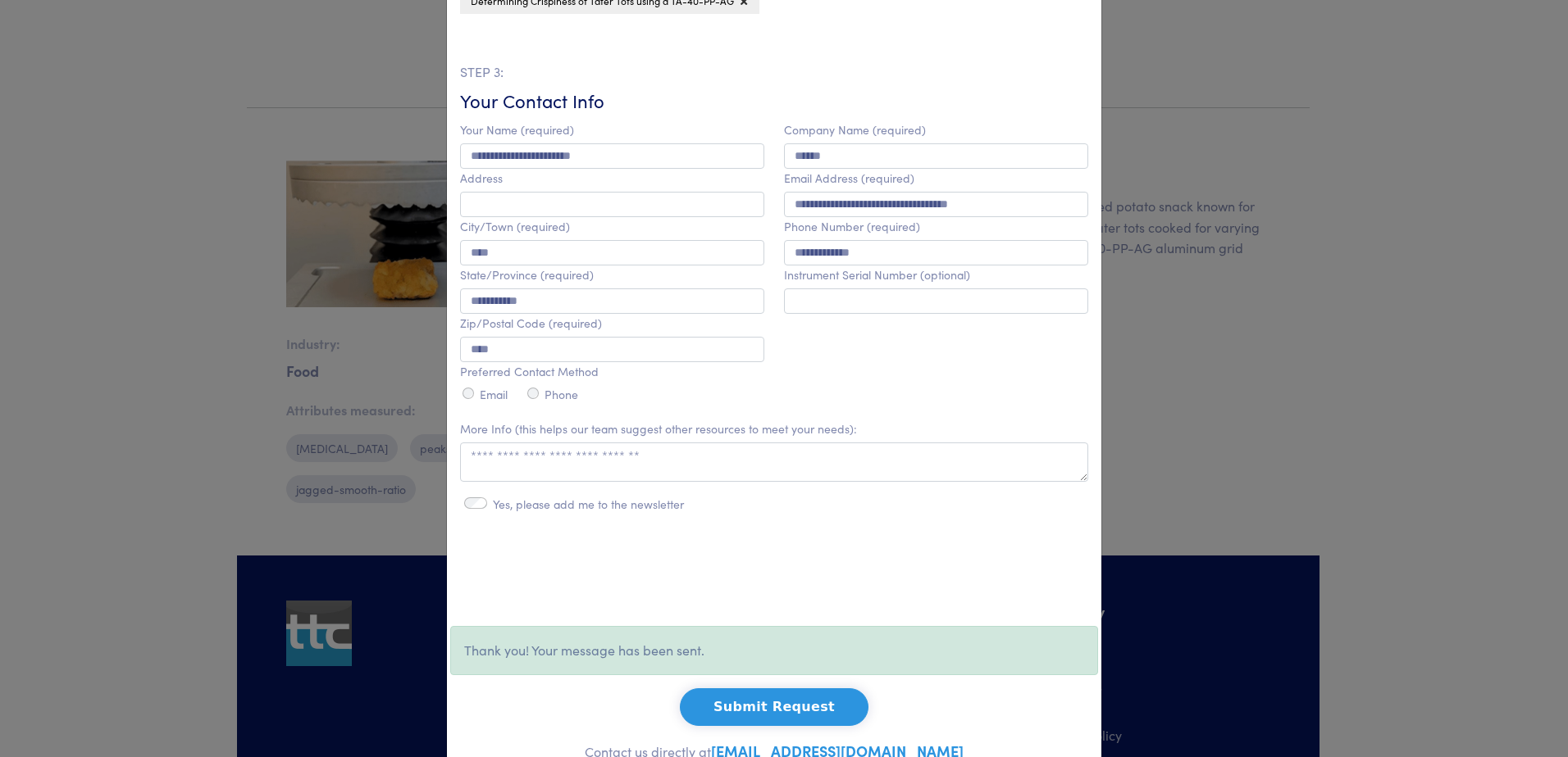
scroll to position [0, 0]
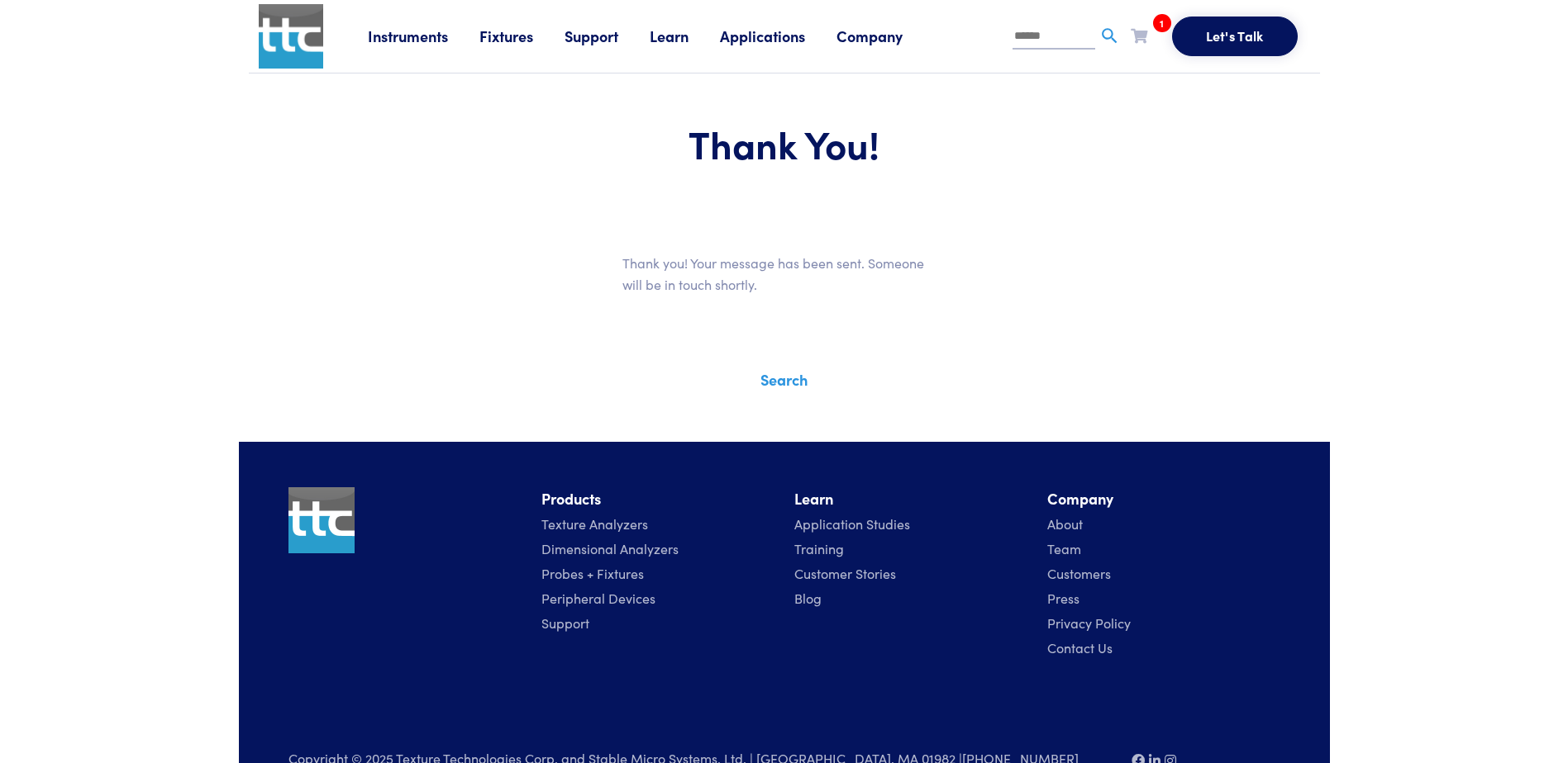
click at [1143, 43] on icon at bounding box center [1138, 35] width 17 height 15
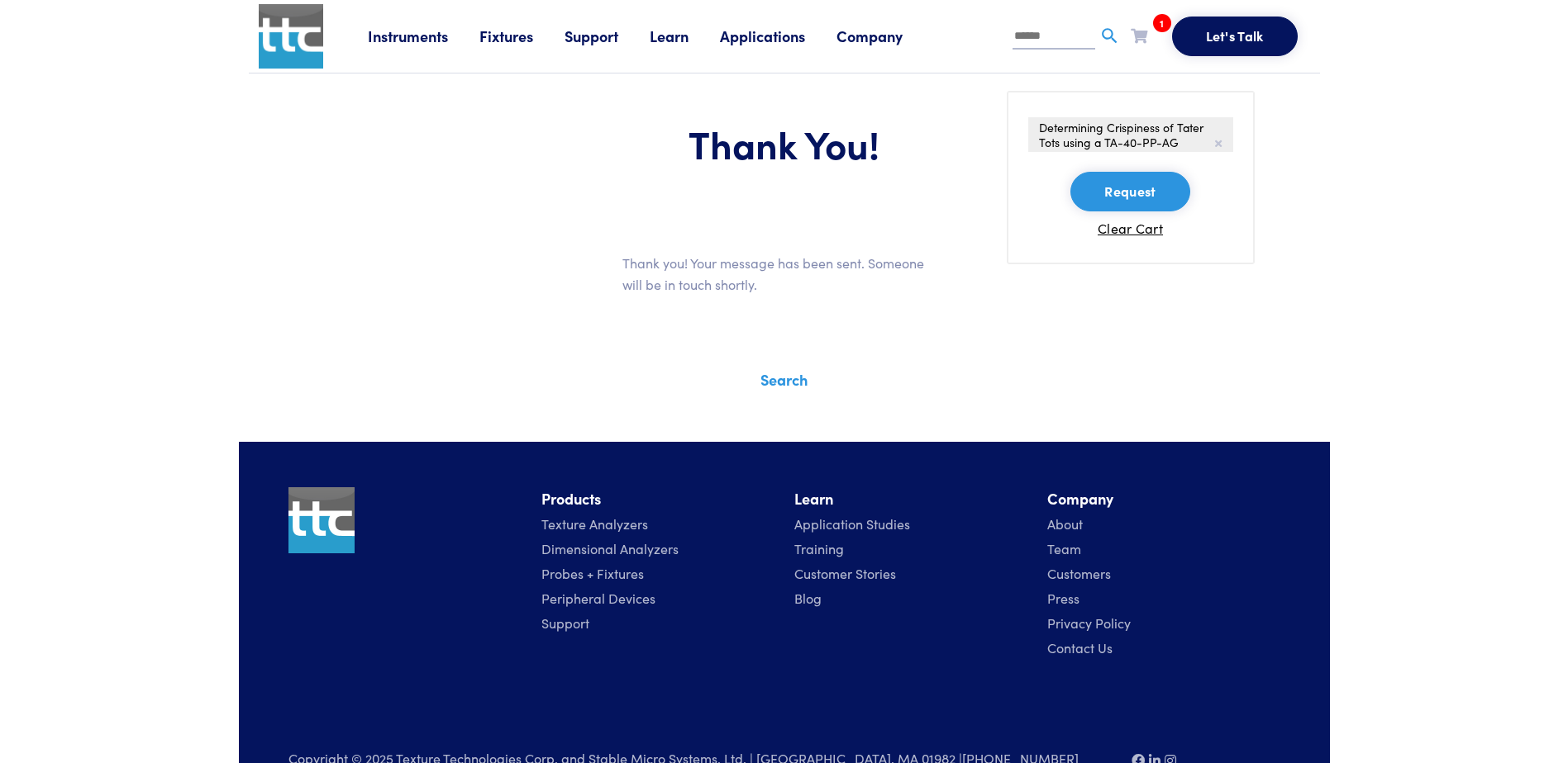
click at [1142, 197] on button "Request" at bounding box center [1129, 191] width 119 height 40
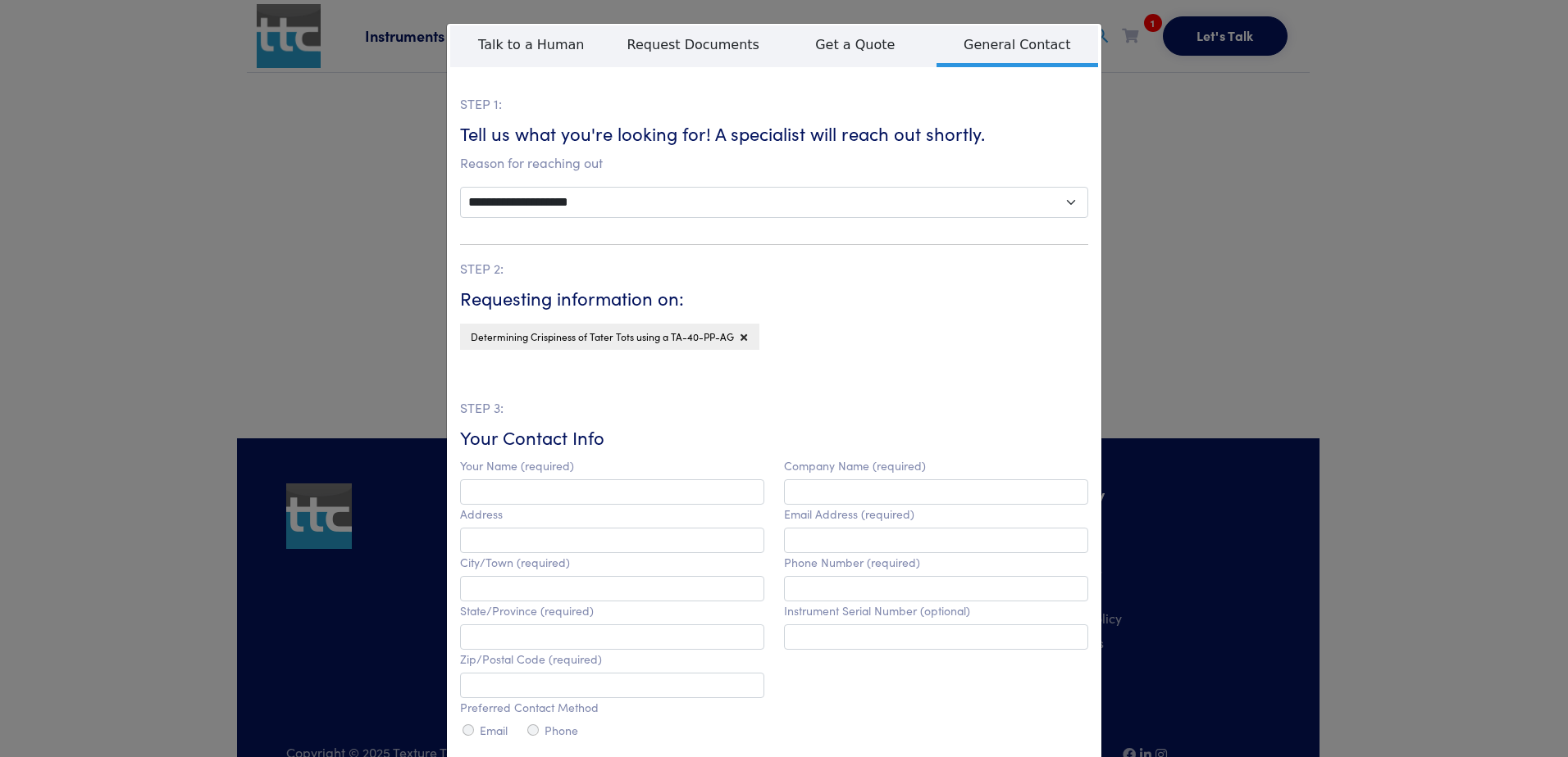
click at [1220, 173] on div "**********" at bounding box center [784, 378] width 1568 height 757
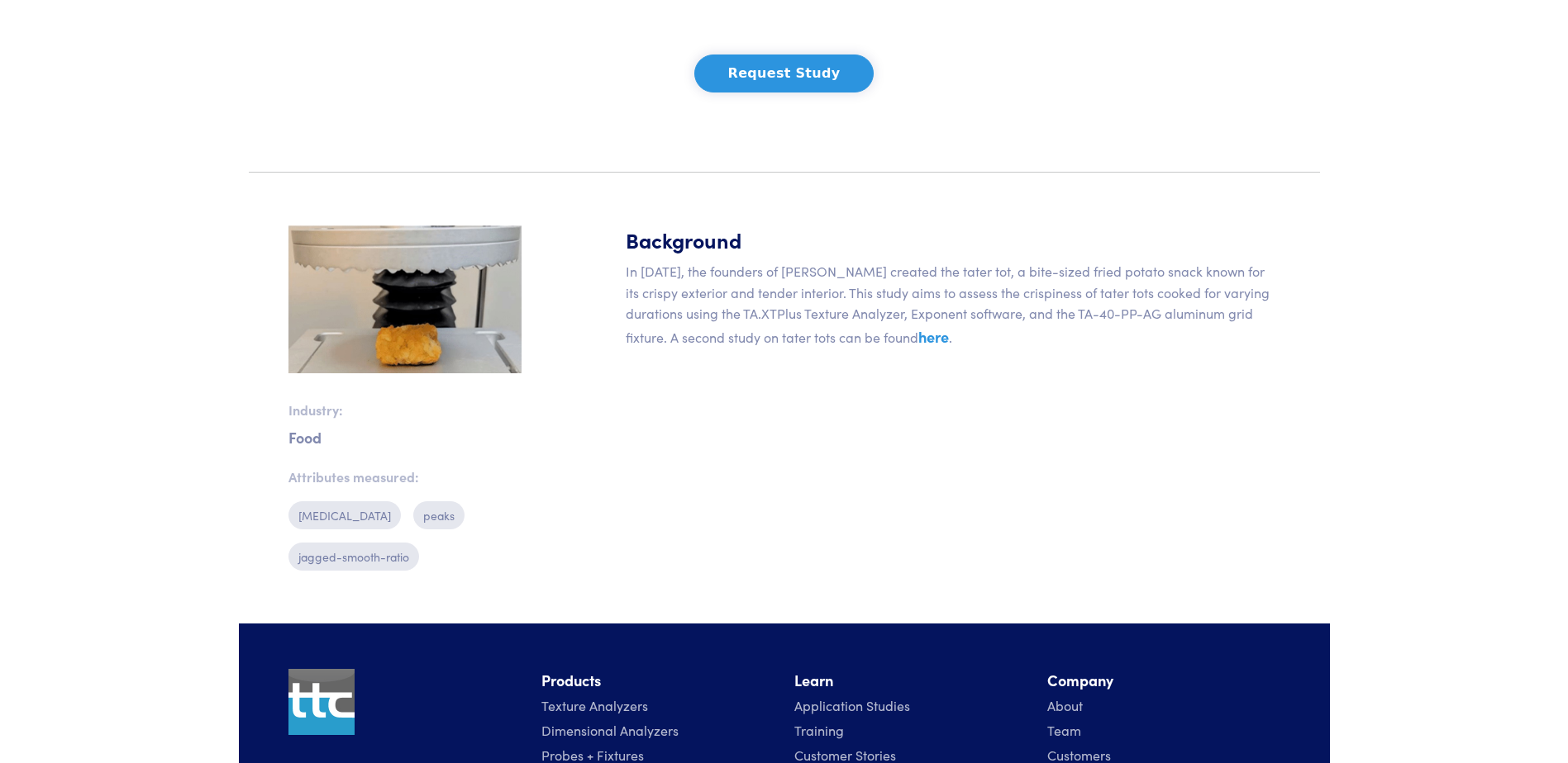
scroll to position [308, 0]
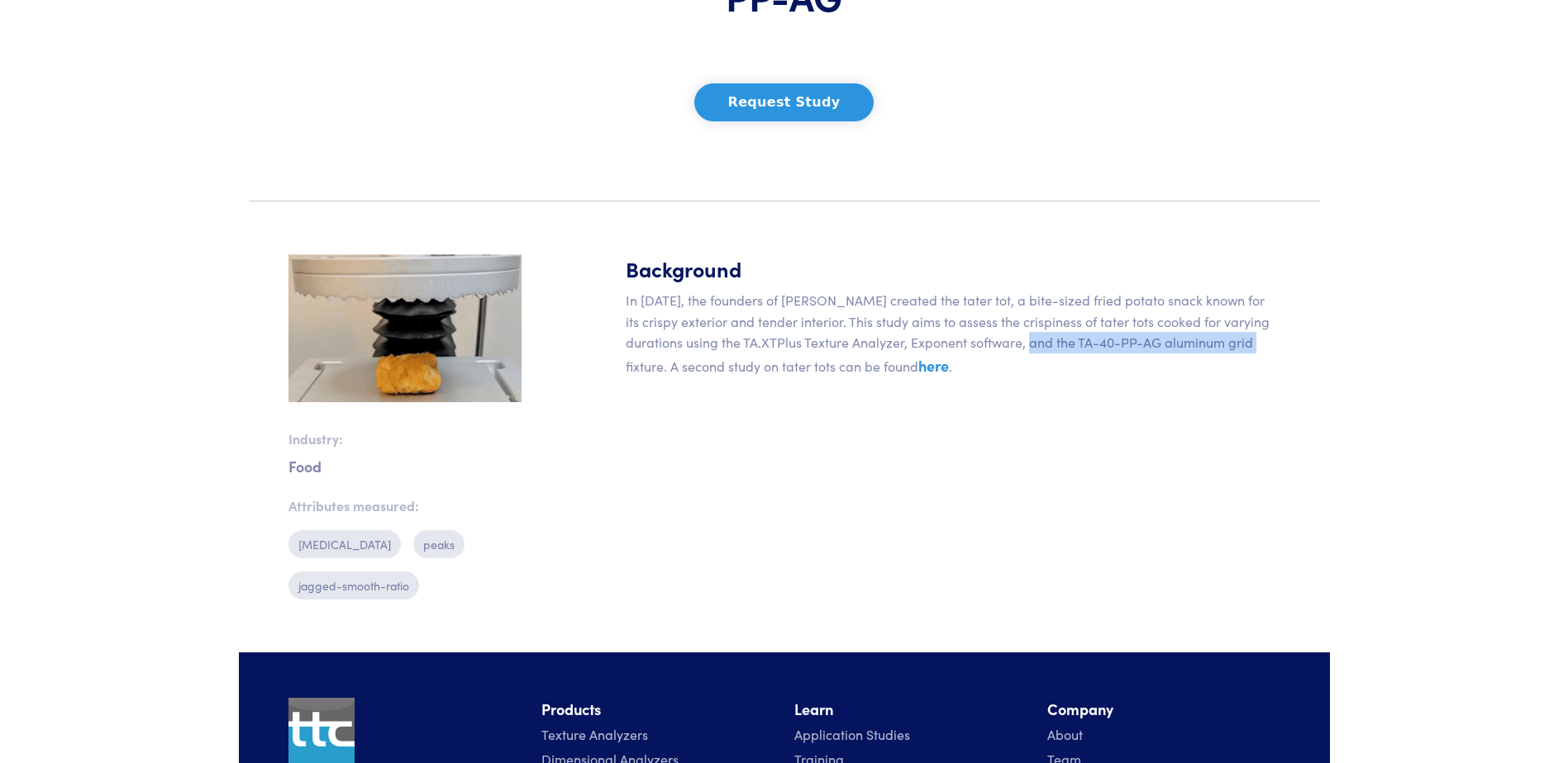
drag, startPoint x: 1018, startPoint y: 341, endPoint x: 1236, endPoint y: 340, distance: 218.0
click at [1236, 340] on p "In [DATE], the founders of [PERSON_NAME] created the tater tot, a bite-sized fr…" at bounding box center [953, 333] width 654 height 88
copy p "TA-40-PP-AG aluminum grid fixture."
